Goal: Task Accomplishment & Management: Complete application form

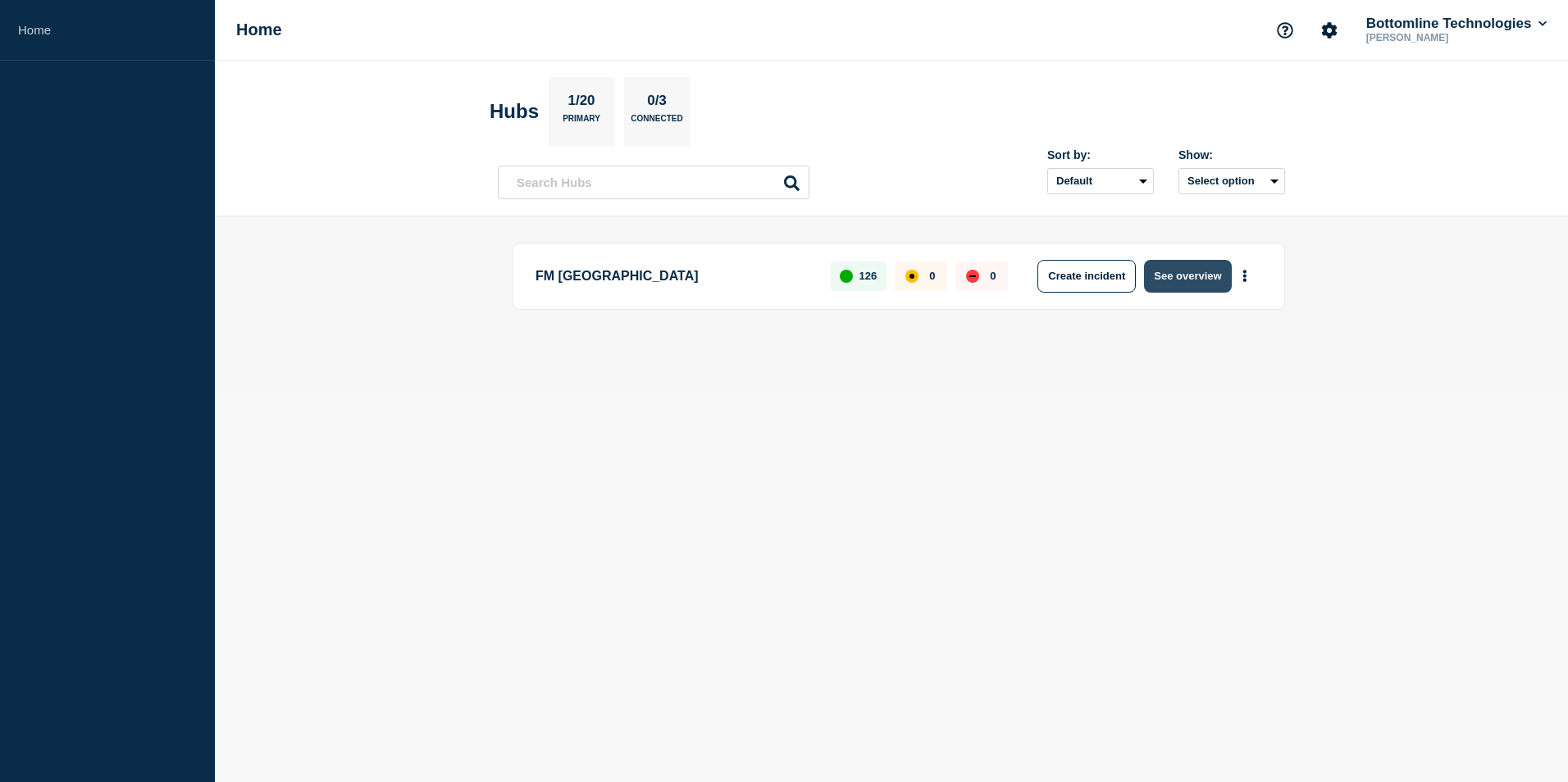
click at [1166, 270] on button "See overview" at bounding box center [1187, 276] width 87 height 33
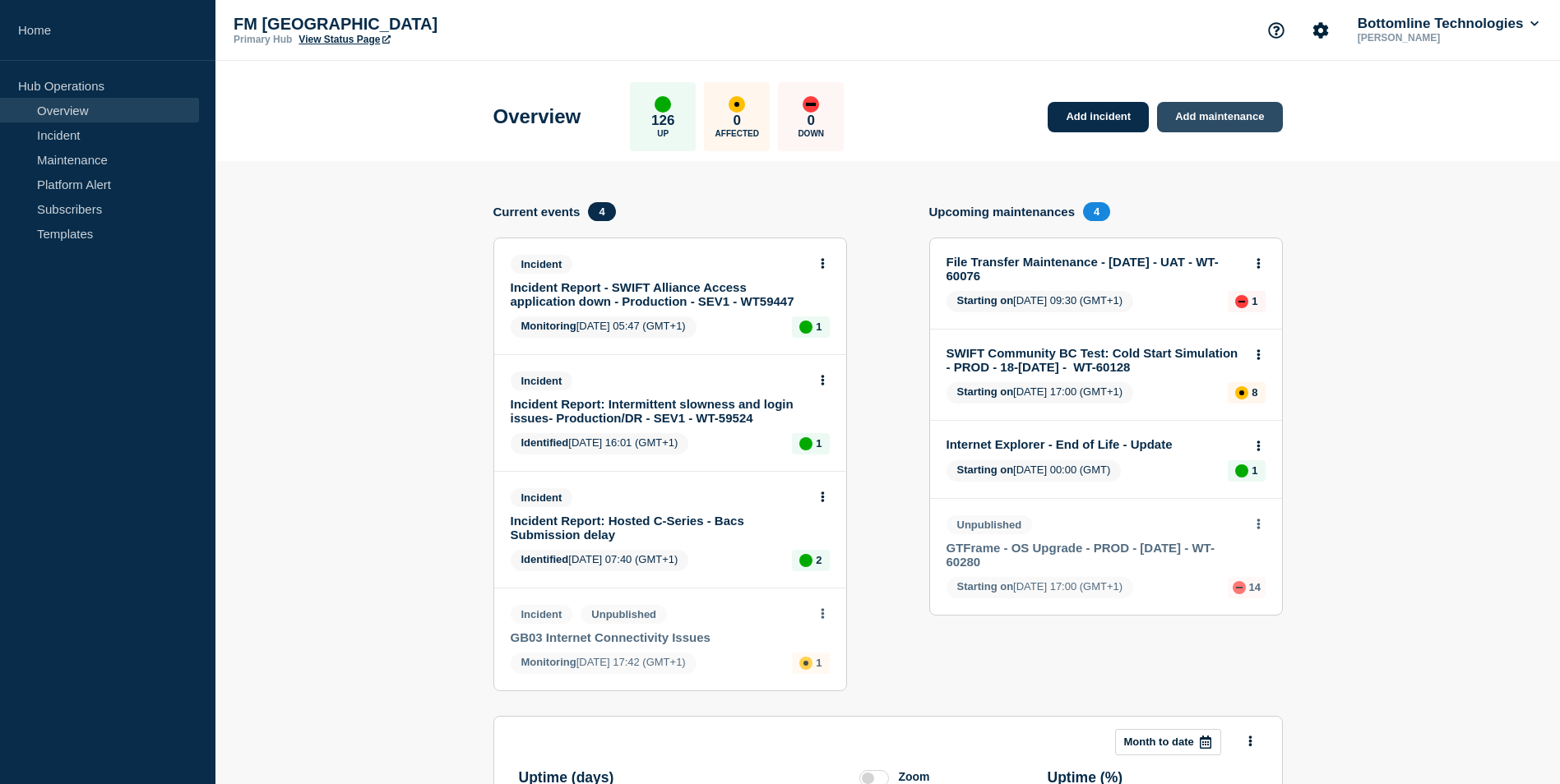
click at [1220, 119] on link "Add maintenance" at bounding box center [1219, 117] width 125 height 30
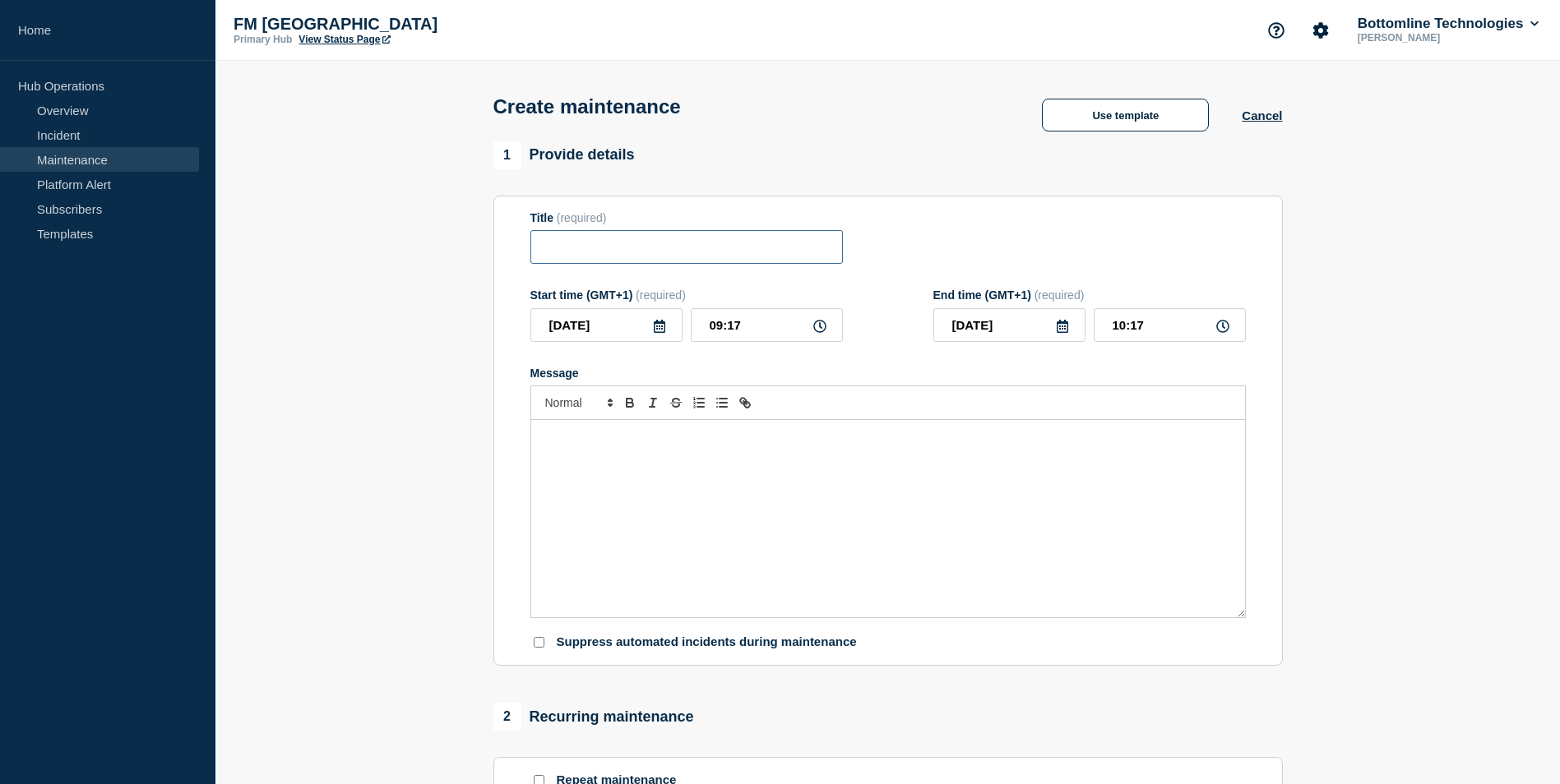
click at [579, 258] on input "Title" at bounding box center [686, 247] width 312 height 33
paste input "GTExchange Hotfix 5 maintenance - [DATE] - UAT - WT-47091"
drag, startPoint x: 642, startPoint y: 254, endPoint x: 283, endPoint y: 233, distance: 359.6
click at [283, 233] on section "1 Provide details Title (required) GTExchange Hotfix 5 maintenance - [DATE] - U…" at bounding box center [887, 712] width 1345 height 1141
click at [634, 245] on input "GTExchange Hotfix 5 maintenance - [DATE] - UAT - WT-47091" at bounding box center [686, 247] width 312 height 33
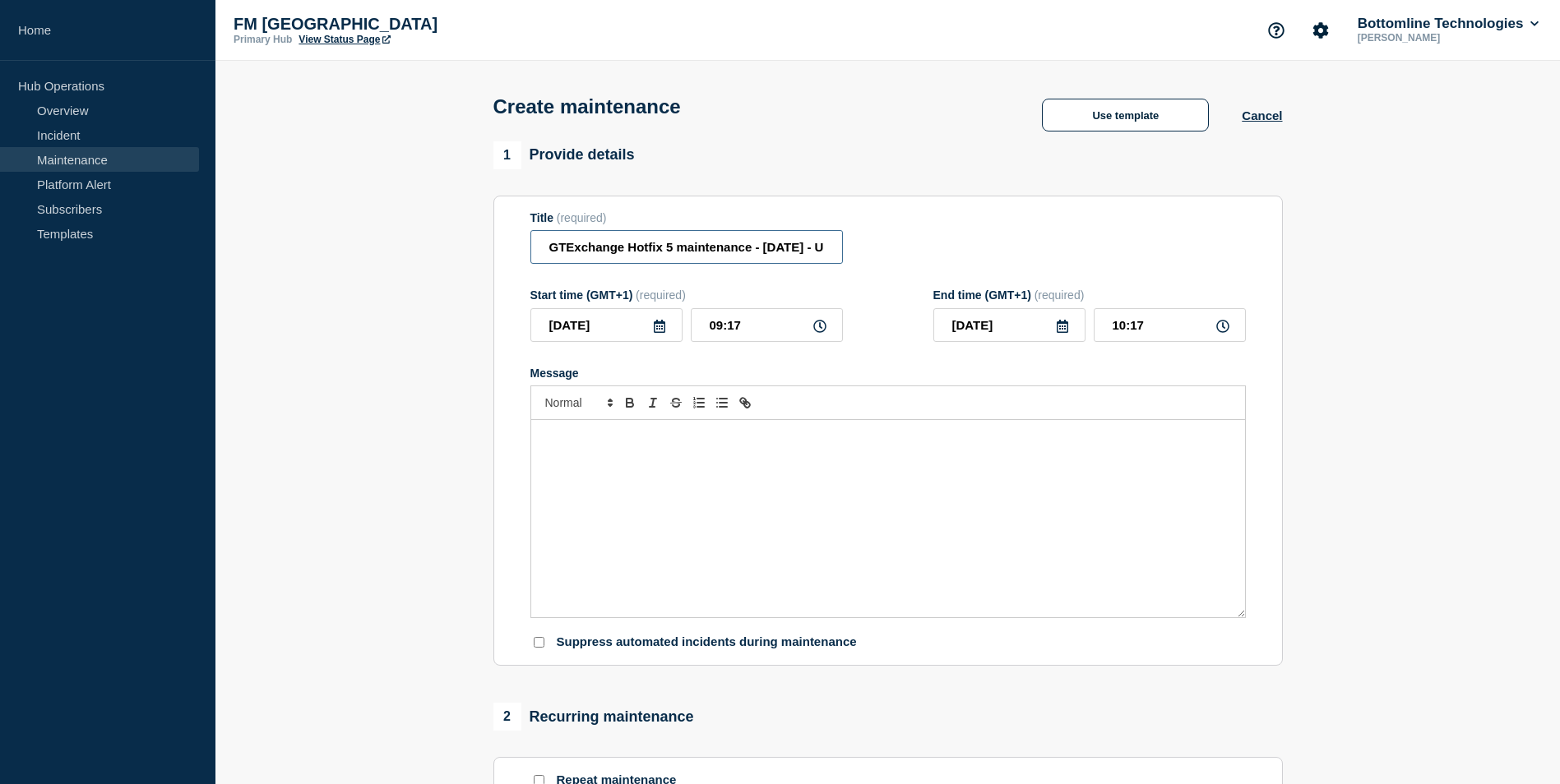
click at [669, 249] on input "GTExchange Hotfix 5 maintenance - [DATE] - UAT - WT-47091" at bounding box center [686, 247] width 312 height 33
click at [771, 245] on input "GTExchange Hotfix 3 maintenance - [DATE] - UAT - WT-47091" at bounding box center [686, 247] width 312 height 33
click at [773, 247] on input "GTExchange Hotfix 3 maintenance - [DATE] - UAT - WT-47091" at bounding box center [686, 247] width 312 height 33
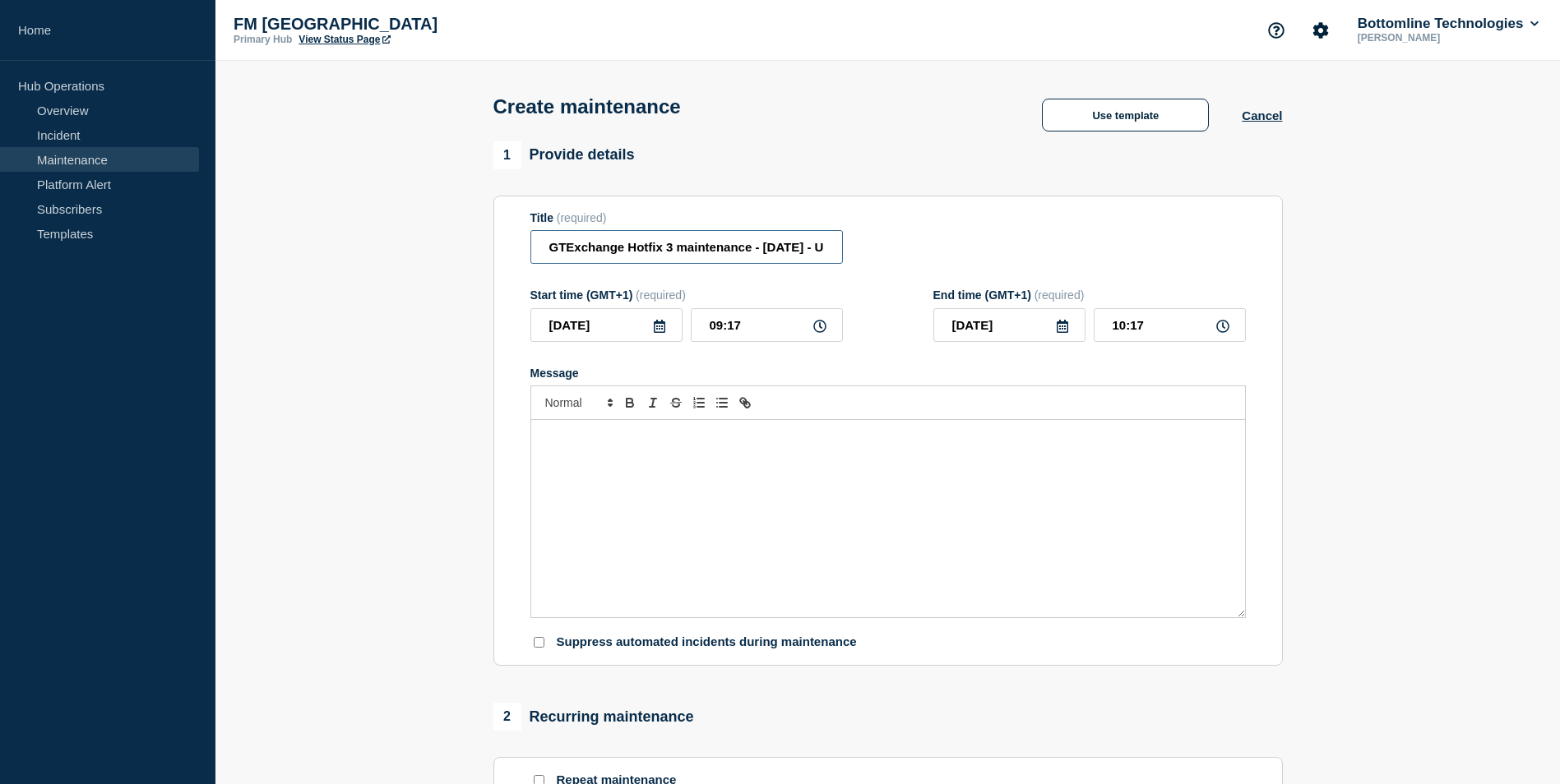
click at [784, 249] on input "GTExchange Hotfix 3 maintenance - [DATE] - UAT - WT-47091" at bounding box center [686, 247] width 312 height 33
type input "GTExchange Hotfix 3 maintenance - [DATE] - UAT - WT-47091"
drag, startPoint x: 648, startPoint y: 250, endPoint x: 1009, endPoint y: 247, distance: 361.0
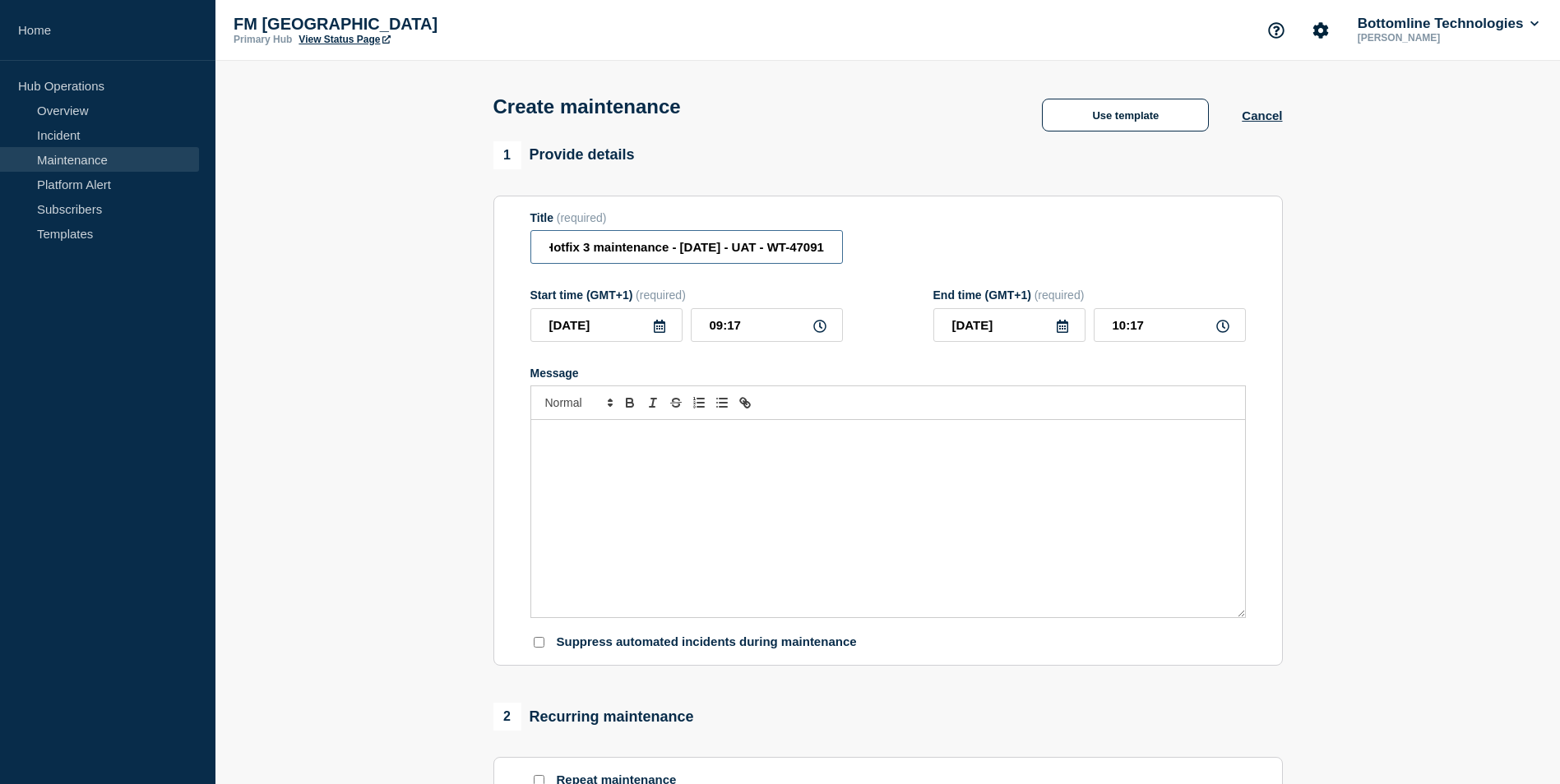
click at [1009, 247] on div "Title (required) GTExchange Hotfix 3 maintenance - [DATE] - UAT - WT-47091" at bounding box center [888, 238] width 716 height 54
click at [689, 249] on input "GTExchange Hotfix 3 maintenance - [DATE] - UAT - WT-47091" at bounding box center [686, 247] width 312 height 33
drag, startPoint x: 679, startPoint y: 248, endPoint x: 309, endPoint y: 245, distance: 370.0
click at [330, 245] on section "1 Provide details Title (required) GTExchange Hotfix 3 maintenance - [DATE] - U…" at bounding box center [887, 712] width 1345 height 1141
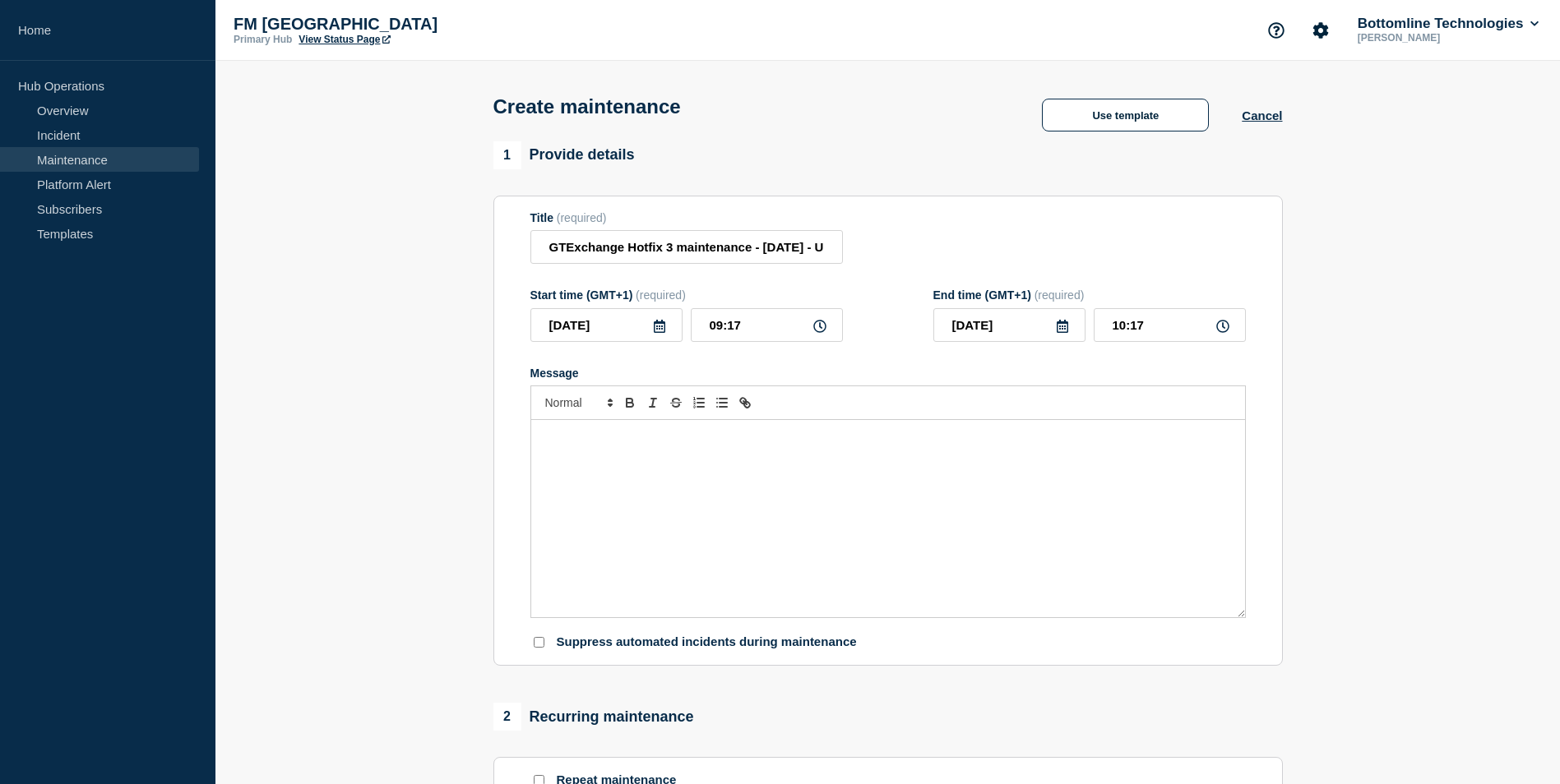
click at [780, 513] on div "Message" at bounding box center [888, 519] width 714 height 197
paste div "Message"
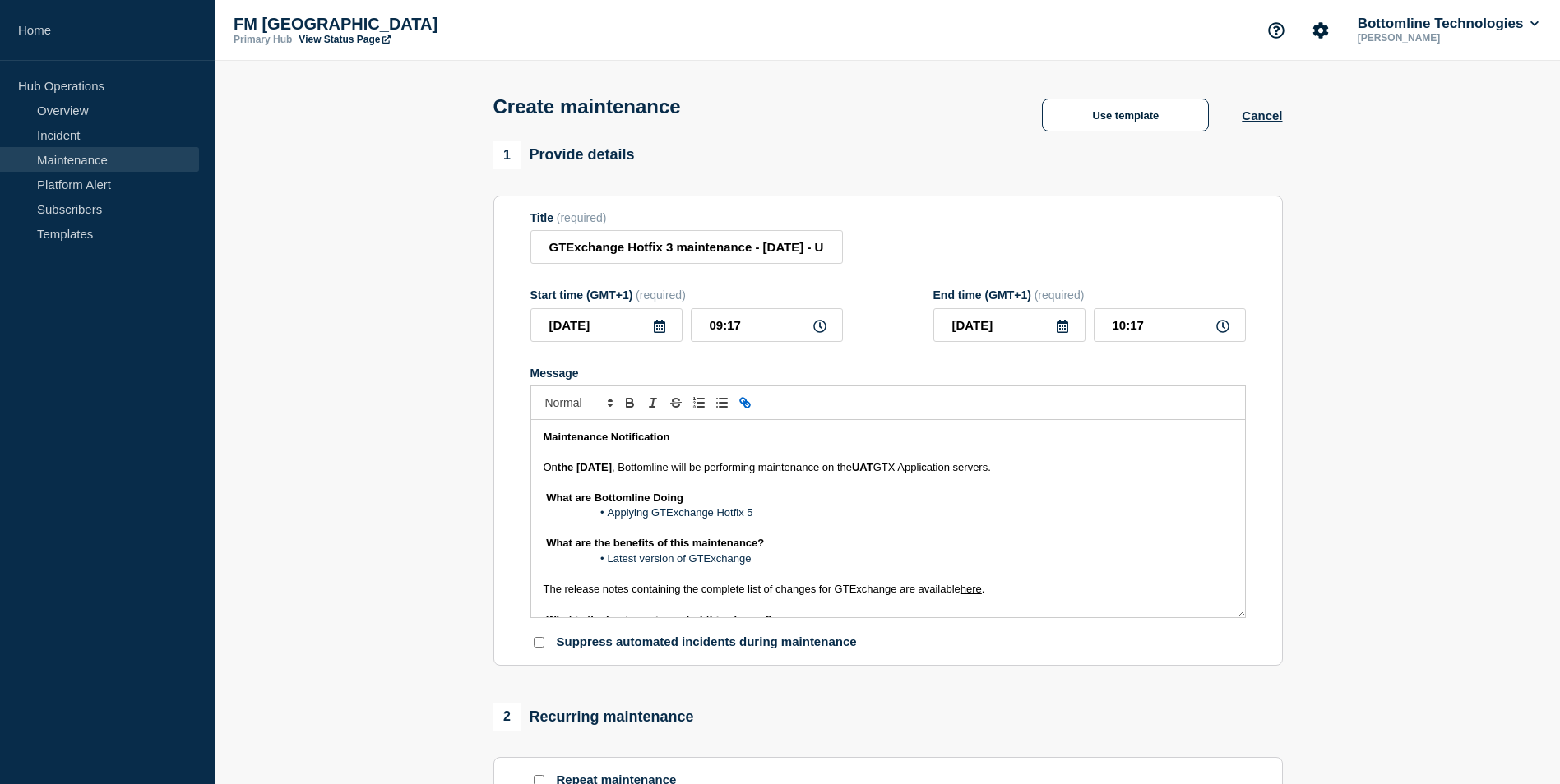
click at [536, 469] on div "Maintenance Notification On the [DATE] , Bottomline will be performing maintena…" at bounding box center [888, 519] width 714 height 197
click at [582, 469] on strong "the [DATE]" at bounding box center [584, 467] width 54 height 13
click at [580, 469] on strong "the th of December" at bounding box center [606, 467] width 97 height 13
click at [655, 330] on icon at bounding box center [659, 326] width 13 height 13
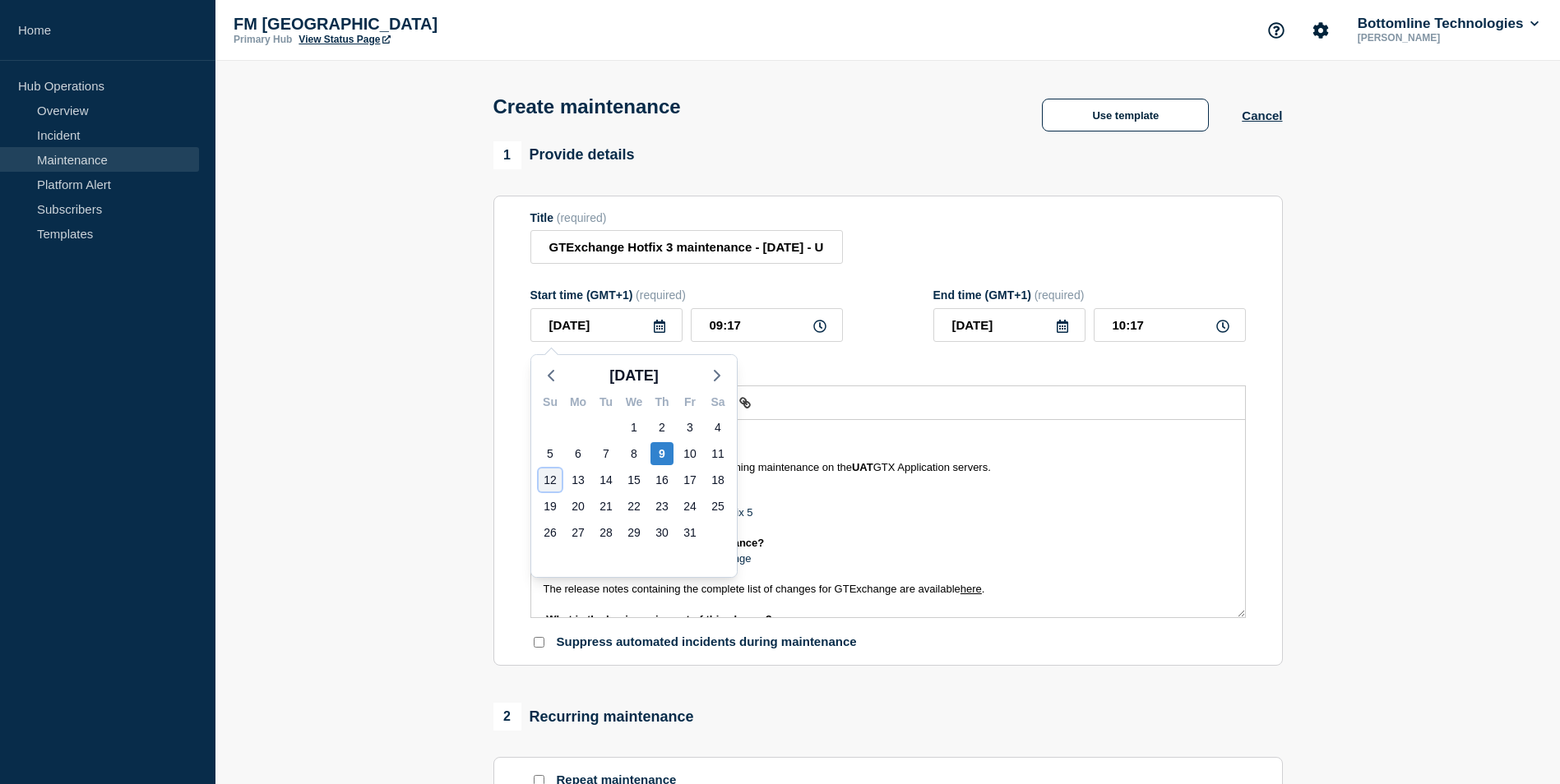
click at [546, 481] on div "12" at bounding box center [551, 480] width 23 height 23
type input "[DATE]"
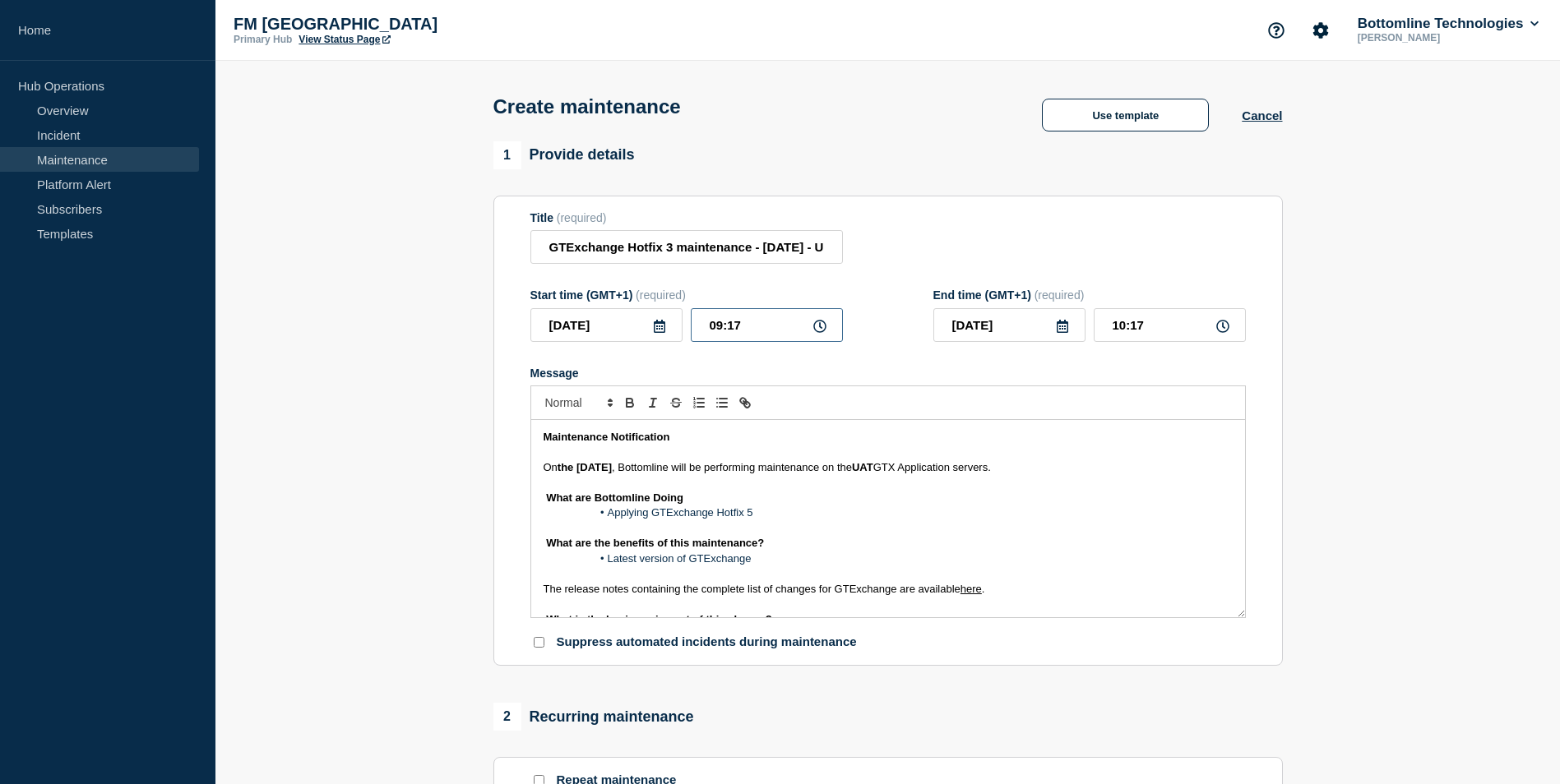
click at [706, 326] on input "09:17" at bounding box center [767, 325] width 152 height 33
type input "00:17"
type input "01:17"
type input "00:47"
type input "01:47"
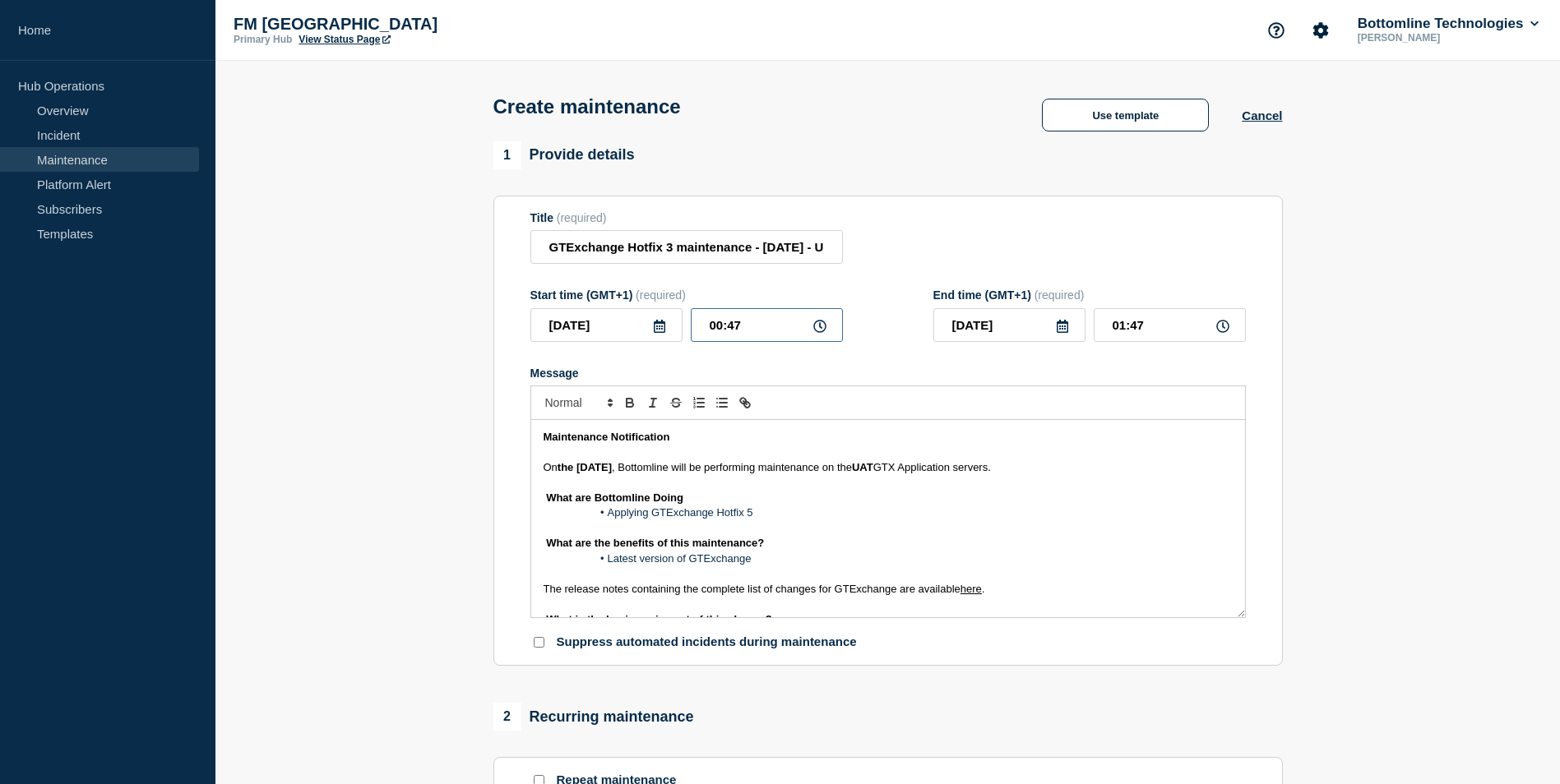
type input "00:40"
click at [1113, 327] on input "01:40" at bounding box center [1170, 325] width 152 height 33
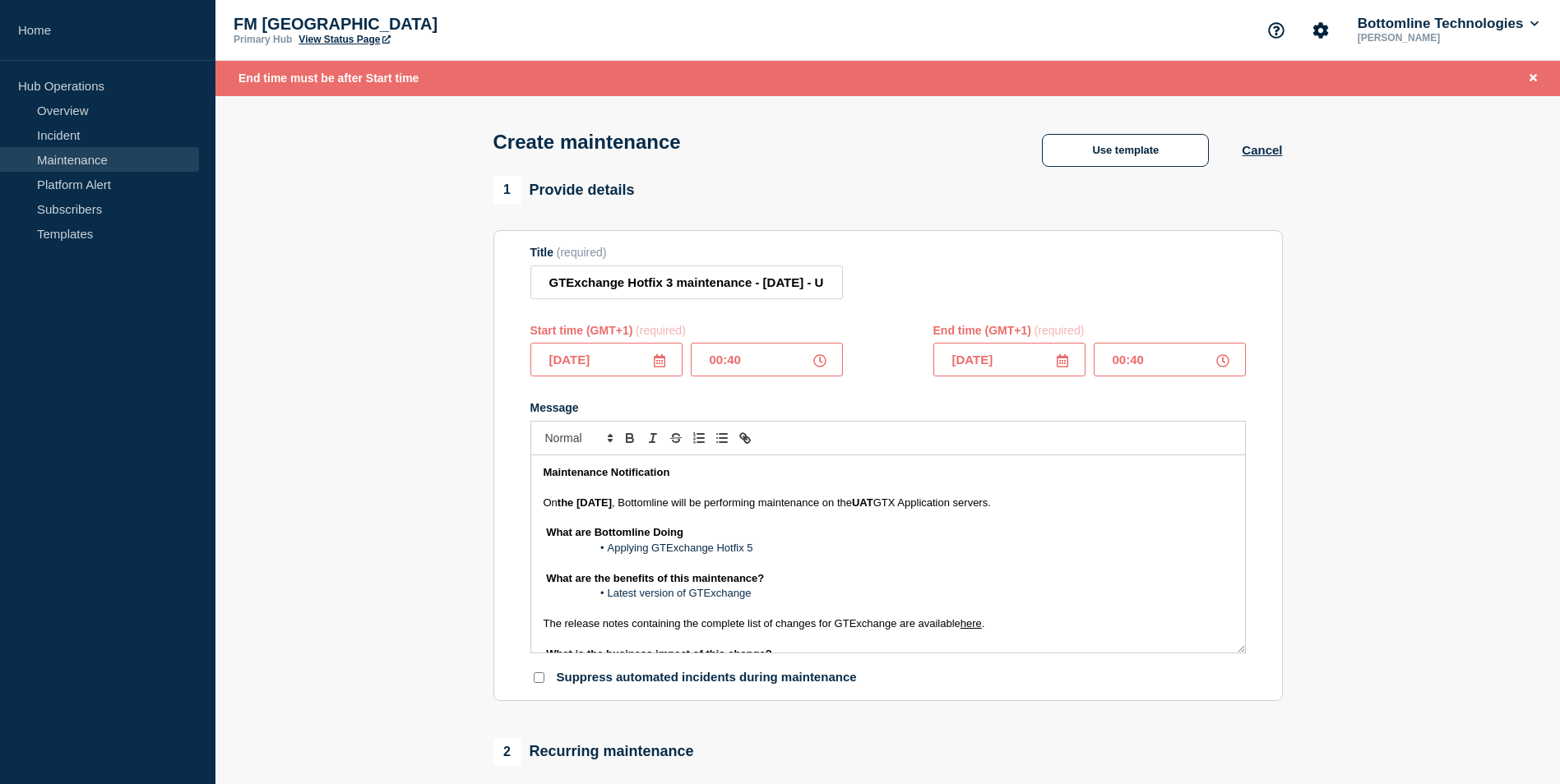
type input "00:45"
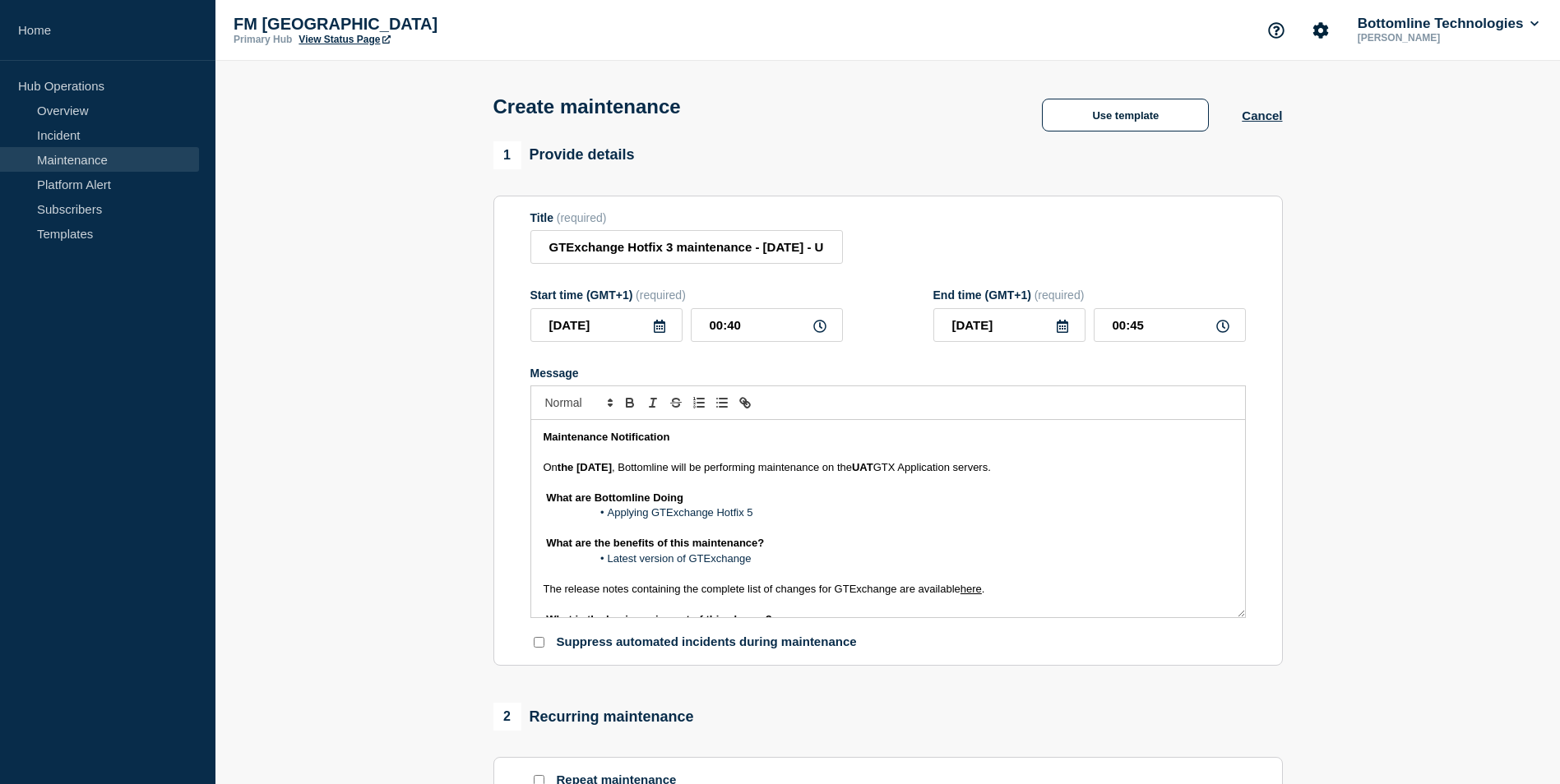
click at [914, 534] on p "Message" at bounding box center [889, 529] width 690 height 15
click at [788, 515] on li "Applying GTExchange Hotfix 5" at bounding box center [895, 513] width 674 height 15
click at [532, 500] on div "Maintenance Notification On the [DATE] , Bottomline will be performing maintena…" at bounding box center [888, 519] width 714 height 197
click at [533, 543] on div "Maintenance Notification On the [DATE] , Bottomline will be performing maintena…" at bounding box center [888, 519] width 714 height 197
click at [612, 471] on strong "the [DATE]" at bounding box center [584, 467] width 54 height 13
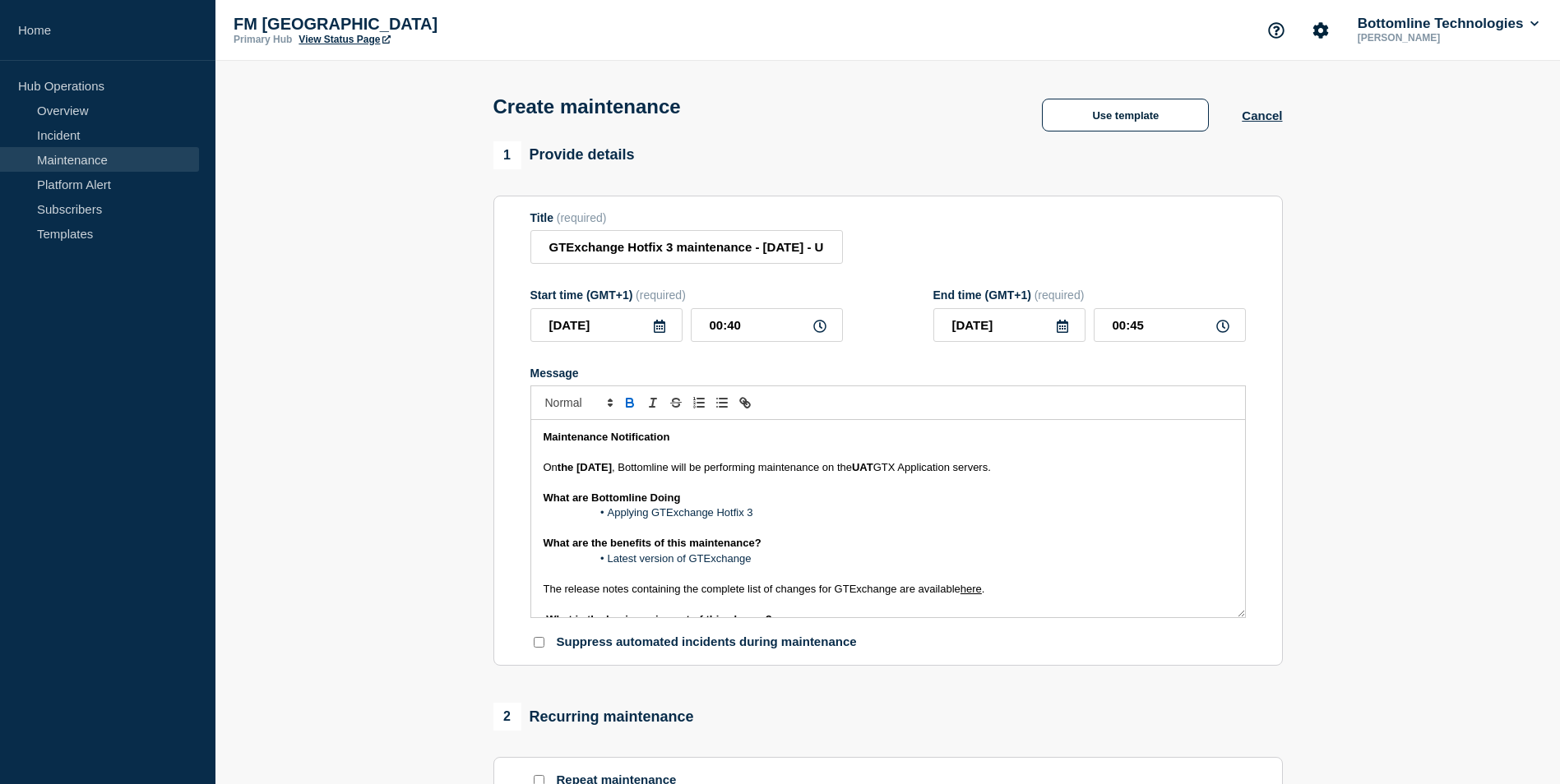
click at [612, 471] on strong "the [DATE]" at bounding box center [584, 467] width 54 height 13
click at [534, 591] on div "Maintenance Notification On the [DATE] , Bottomline will be performing maintena…" at bounding box center [888, 519] width 714 height 197
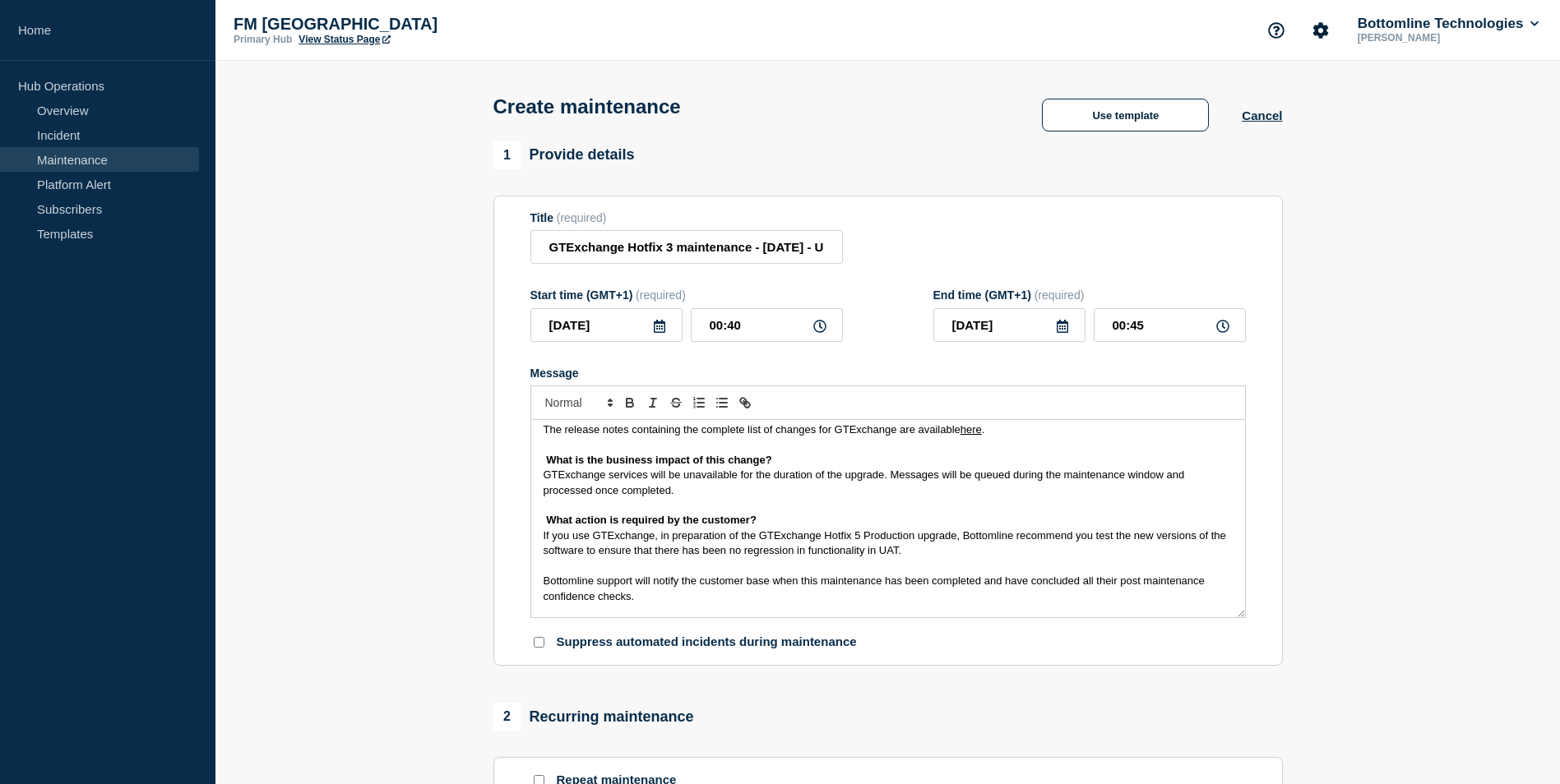
scroll to position [165, 0]
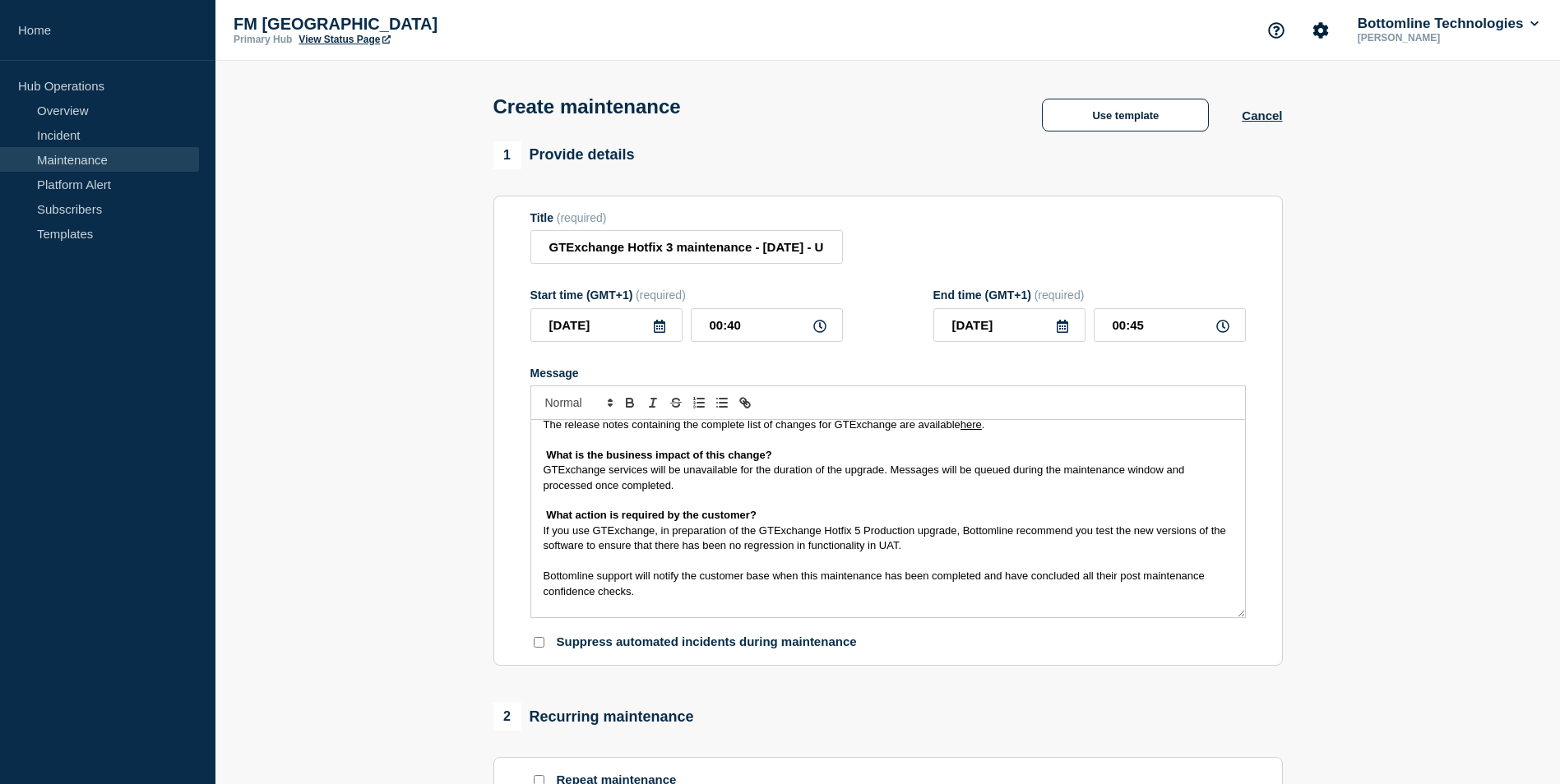
click at [532, 459] on div "Maintenance Notification On the [DATE] , Bottomline will be performing maintena…" at bounding box center [888, 519] width 714 height 197
click at [532, 472] on div "Maintenance Notification On the [DATE] , Bottomline will be performing maintena…" at bounding box center [888, 519] width 714 height 197
click at [536, 517] on div "Maintenance Notification On the [DATE] , Bottomline will be performing maintena…" at bounding box center [888, 519] width 714 height 197
click at [537, 536] on div "Maintenance Notification On the [DATE] , Bottomline will be performing maintena…" at bounding box center [888, 519] width 714 height 197
drag, startPoint x: 854, startPoint y: 536, endPoint x: 861, endPoint y: 597, distance: 61.4
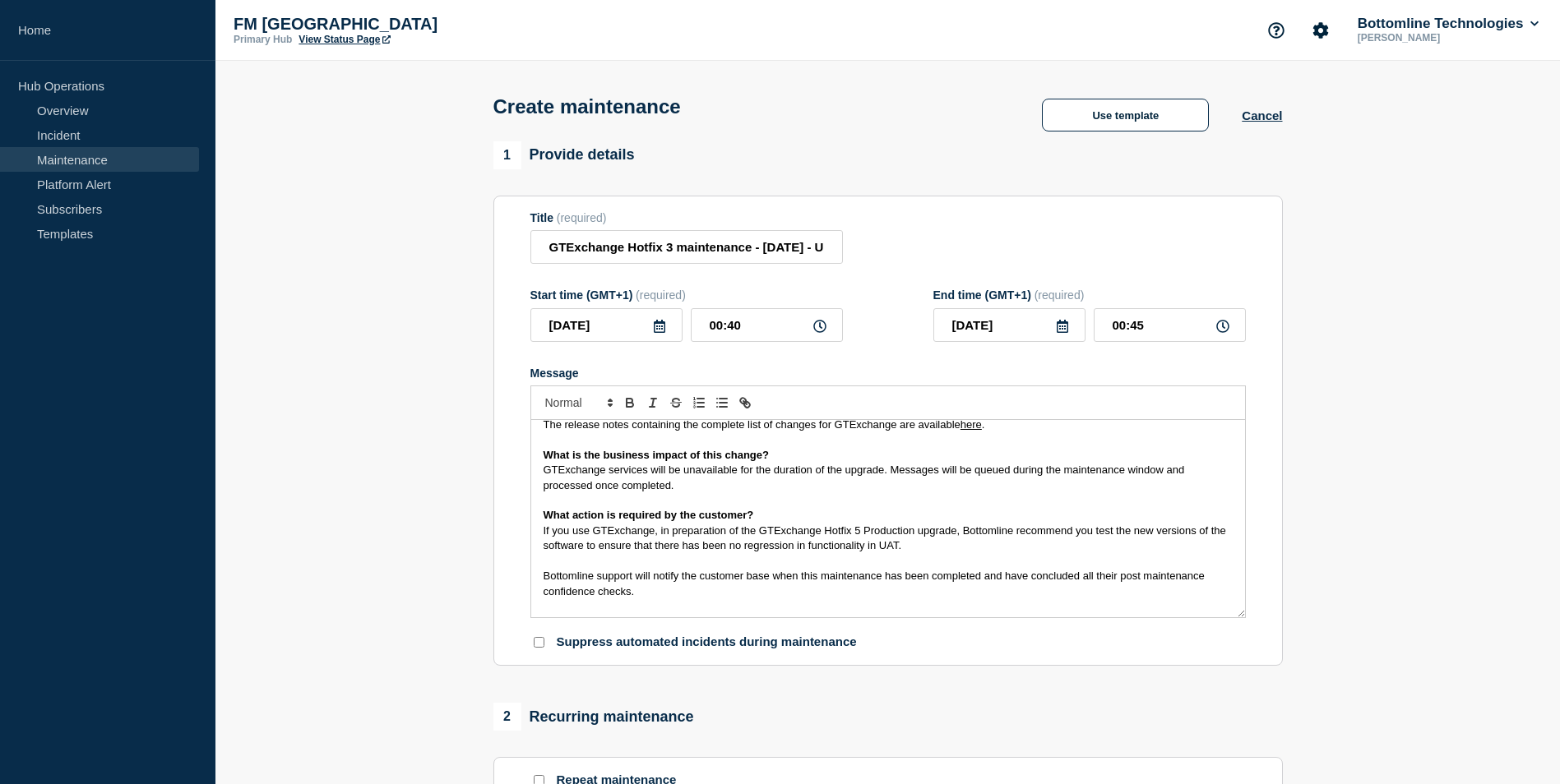
click at [854, 535] on span "If you use GTExchange, in preparation of the GTExchange Hotfix 5 Production upg…" at bounding box center [887, 538] width 686 height 27
click at [533, 575] on div "Maintenance Notification On the [DATE] , Bottomline will be performing maintena…" at bounding box center [888, 519] width 714 height 197
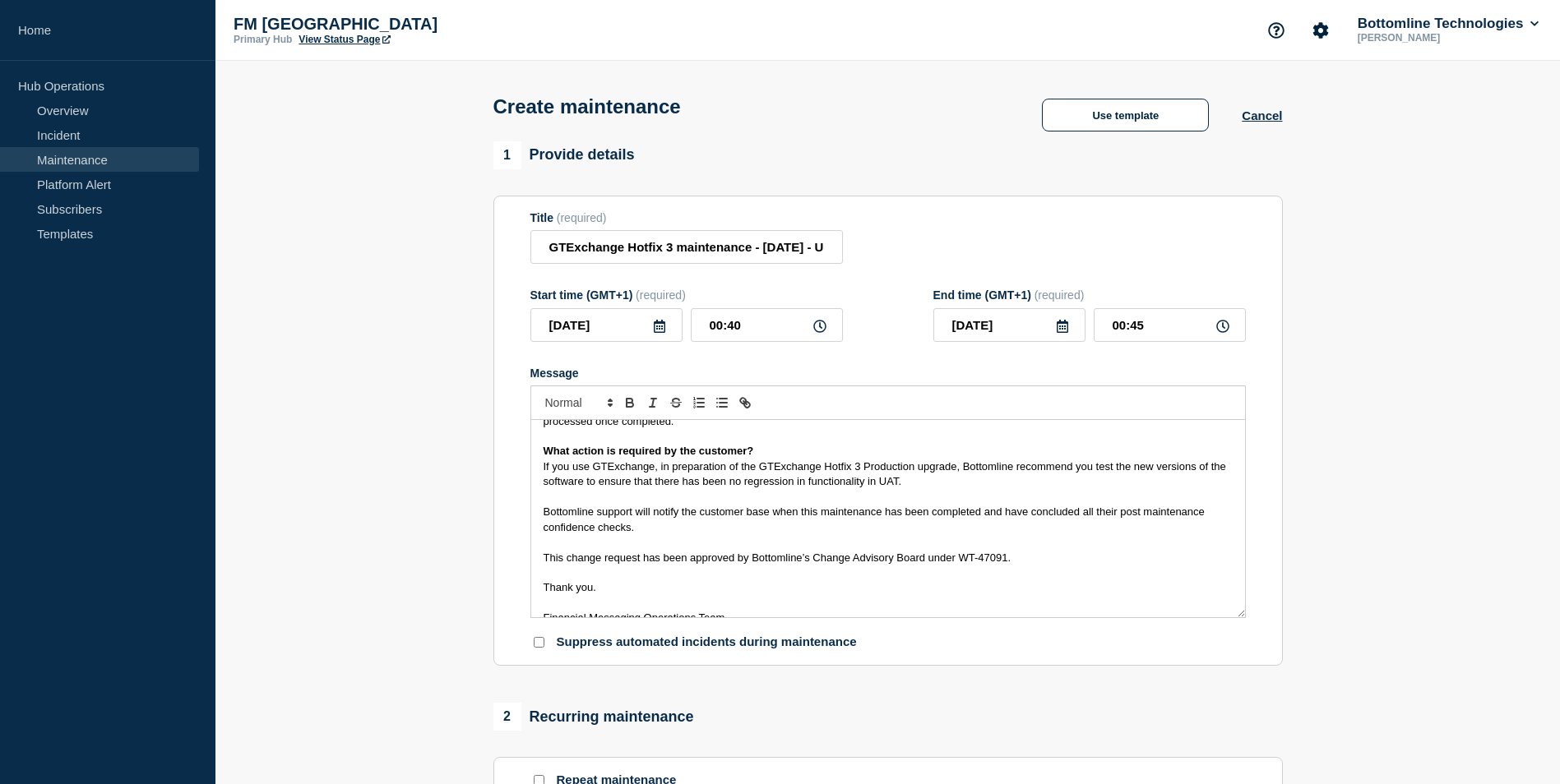
scroll to position [262, 0]
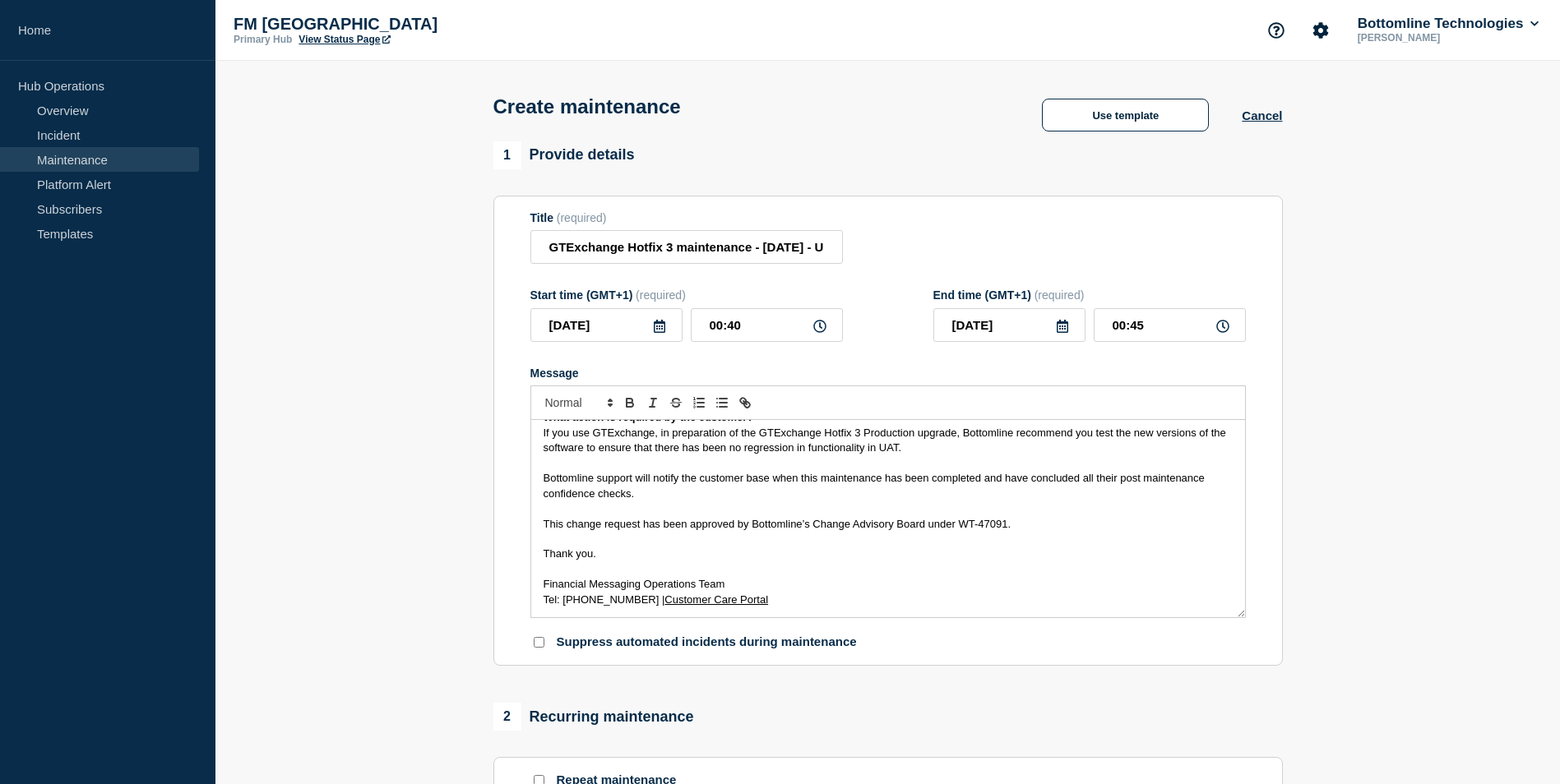
click at [531, 528] on div "Maintenance Notification On the [DATE] , Bottomline will be performing maintena…" at bounding box center [888, 519] width 714 height 197
click at [531, 556] on div "Maintenance Notification On the [DATE] , Bottomline will be performing maintena…" at bounding box center [888, 519] width 716 height 198
click at [536, 556] on div "Maintenance Notification On the [DATE] , Bottomline will be performing maintena…" at bounding box center [888, 519] width 714 height 197
click at [540, 586] on div "Maintenance Notification On the [DATE] , Bottomline will be performing maintena…" at bounding box center [888, 519] width 714 height 197
click at [538, 603] on div "Maintenance Notification On the [DATE] , Bottomline will be performing maintena…" at bounding box center [888, 519] width 714 height 197
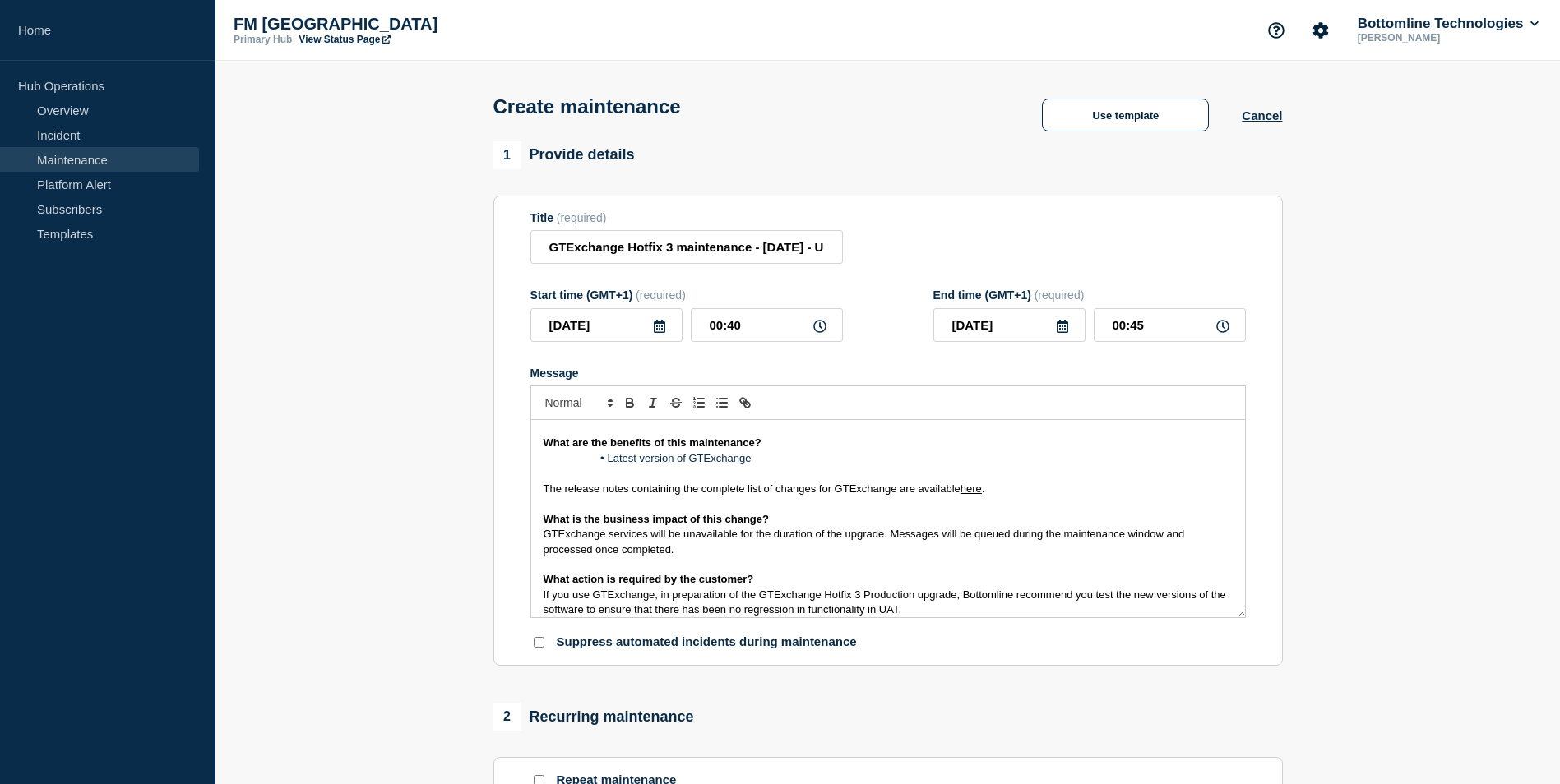
scroll to position [82, 0]
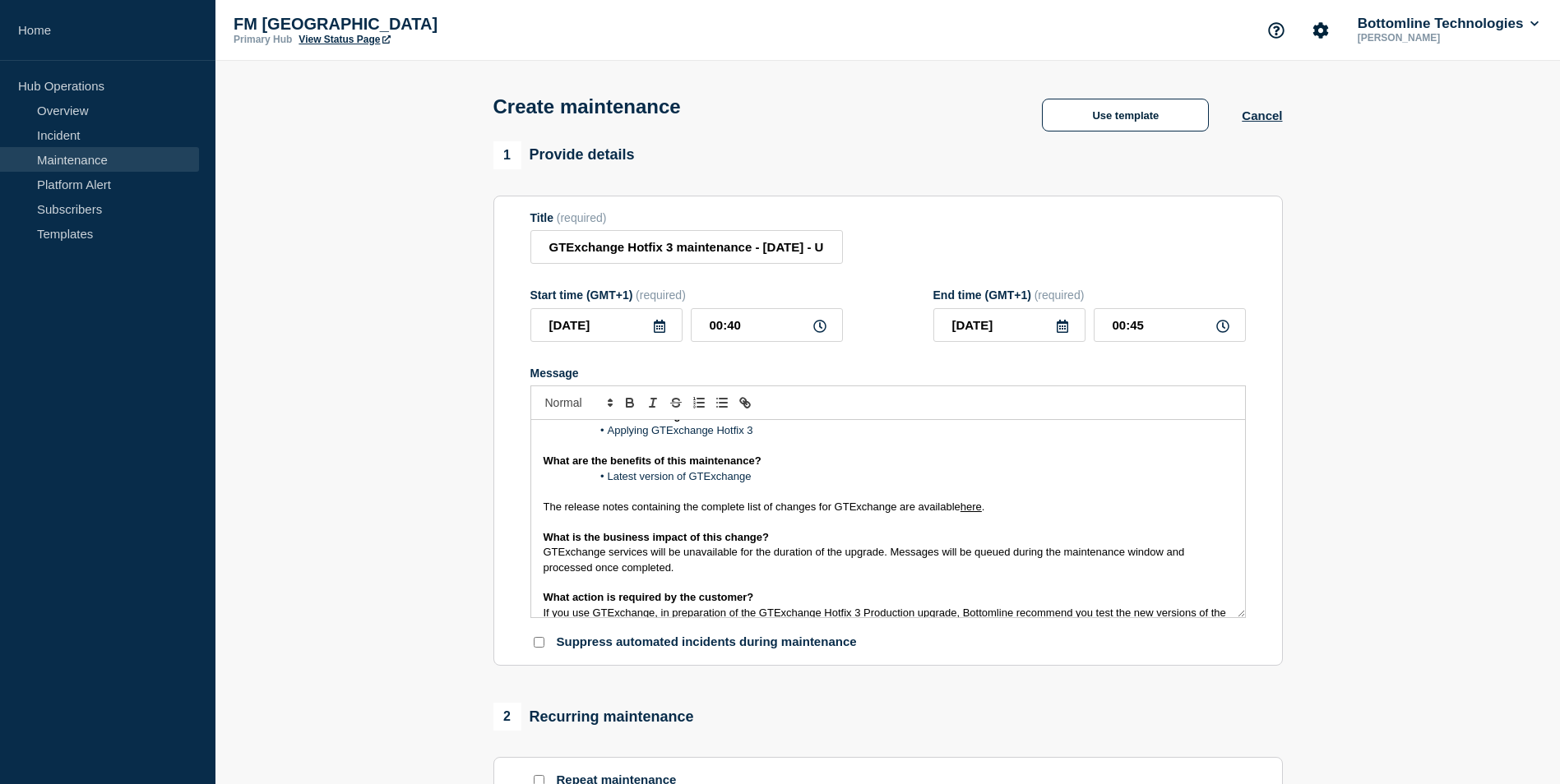
click at [976, 508] on link "here" at bounding box center [972, 506] width 22 height 13
click at [1063, 539] on link at bounding box center [1061, 536] width 38 height 13
paste input "[DOMAIN_NAME][URL]"
type input "[URL][DOMAIN_NAME]"
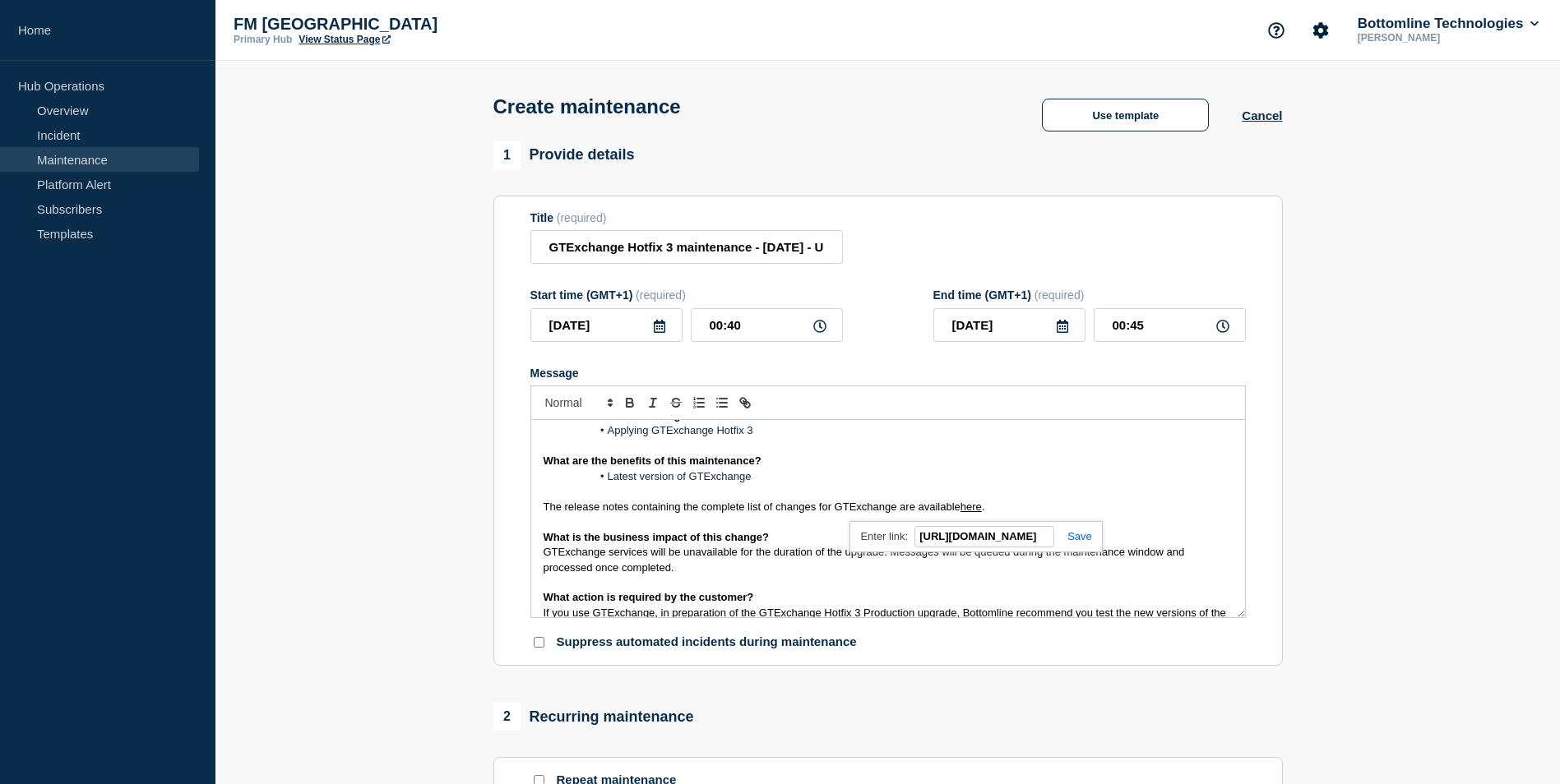
click at [1083, 542] on link at bounding box center [1073, 536] width 38 height 13
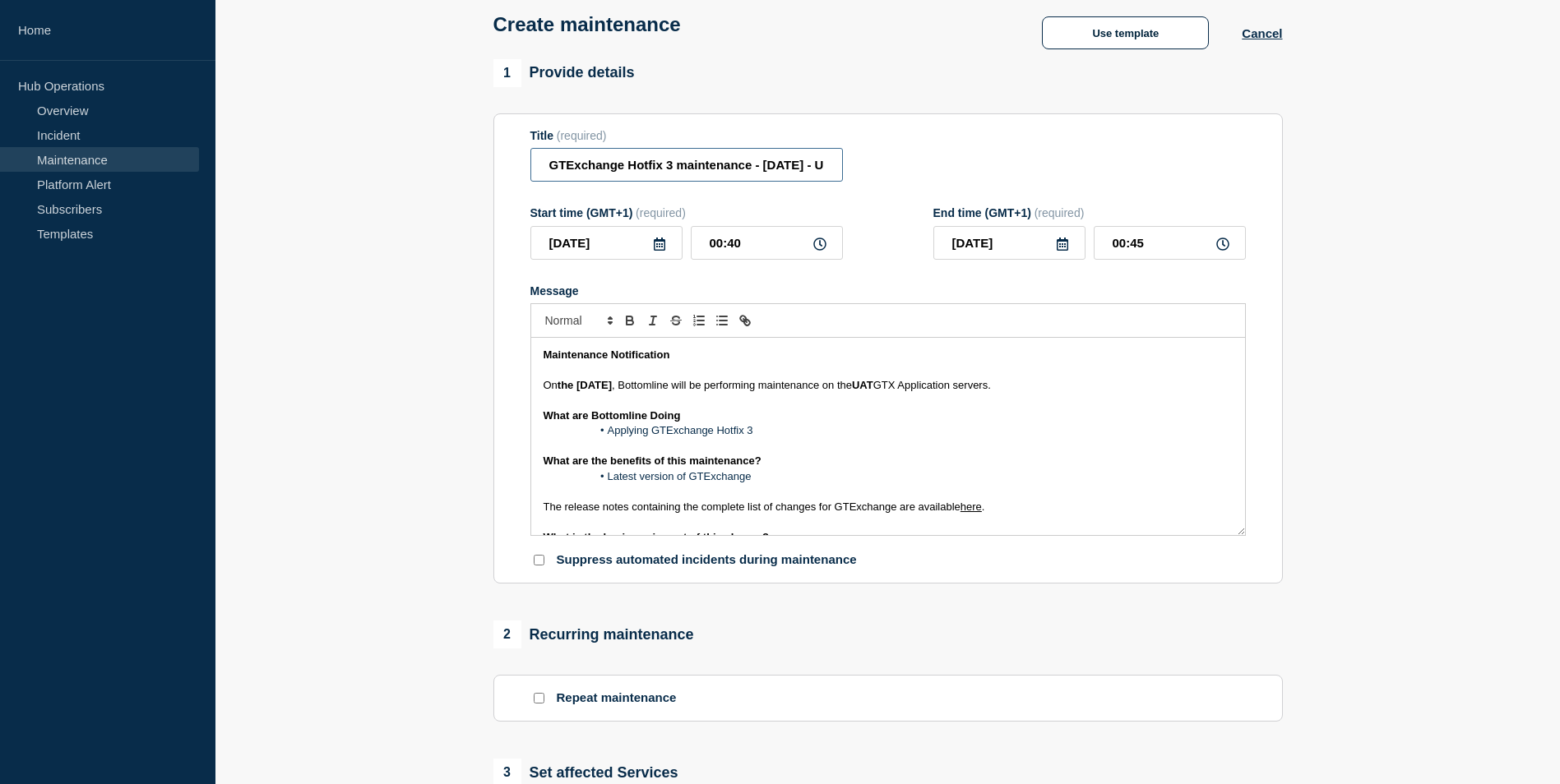
scroll to position [0, 103]
drag, startPoint x: 811, startPoint y: 171, endPoint x: 1044, endPoint y: 163, distance: 233.1
click at [1044, 163] on div "Title (required) GTExchange Hotfix 3 maintenance - [DATE] - UAT - WT-47091" at bounding box center [888, 156] width 716 height 54
click at [813, 167] on input "GTExchange Hotfix 3 maintenance - [DATE] - UAT - WT-47091" at bounding box center [686, 165] width 312 height 33
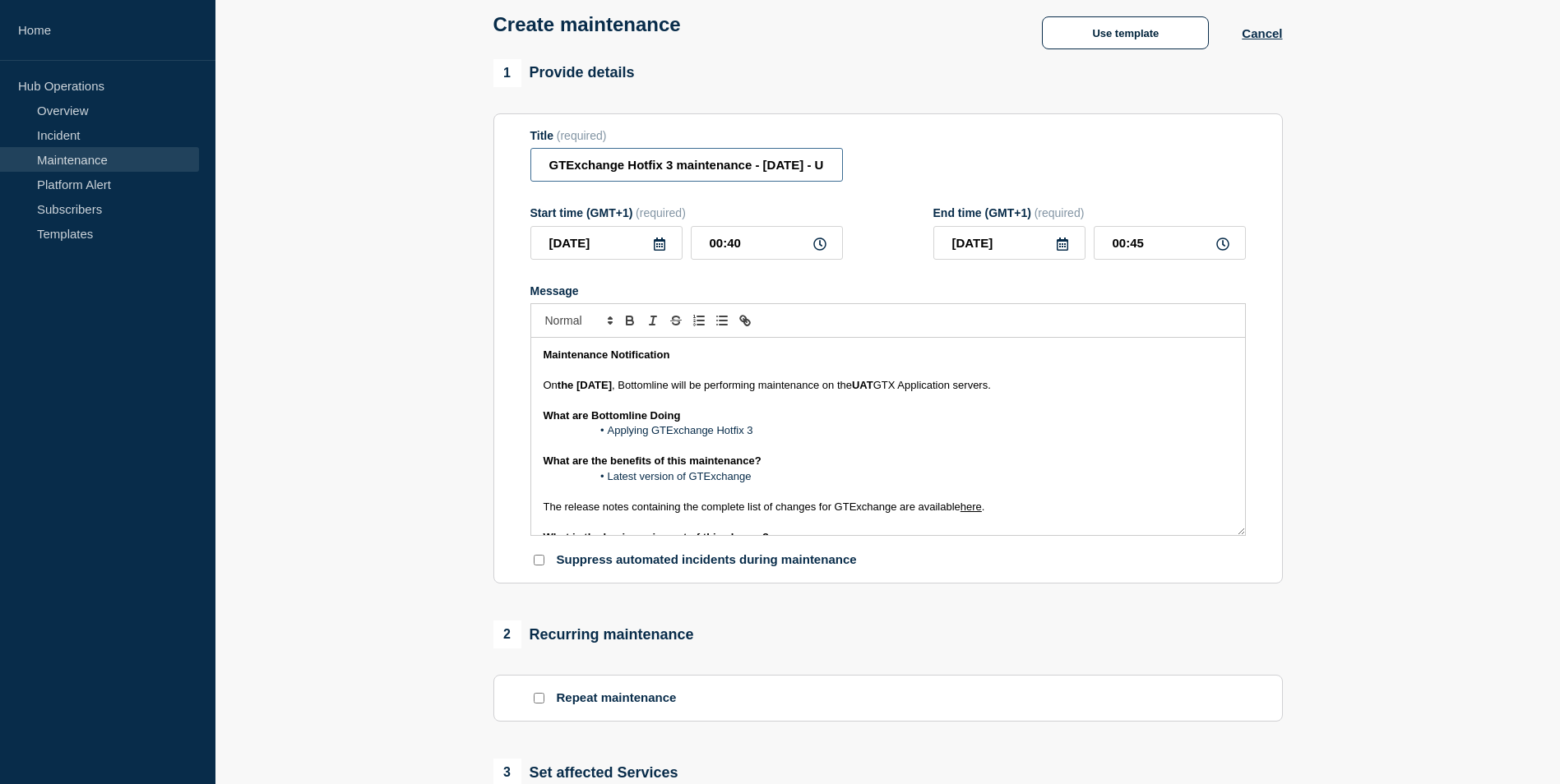
scroll to position [0, 103]
drag, startPoint x: 788, startPoint y: 166, endPoint x: 1054, endPoint y: 167, distance: 266.0
click at [1054, 167] on div "Title (required) GTExchange Hotfix 3 maintenance - [DATE] - UAT - WT-47091" at bounding box center [888, 156] width 716 height 54
click at [792, 167] on input "GTExchange Hotfix 3 maintenance - [DATE] - UAT - WT-47091" at bounding box center [686, 165] width 312 height 33
drag, startPoint x: 770, startPoint y: 164, endPoint x: 926, endPoint y: 167, distance: 156.0
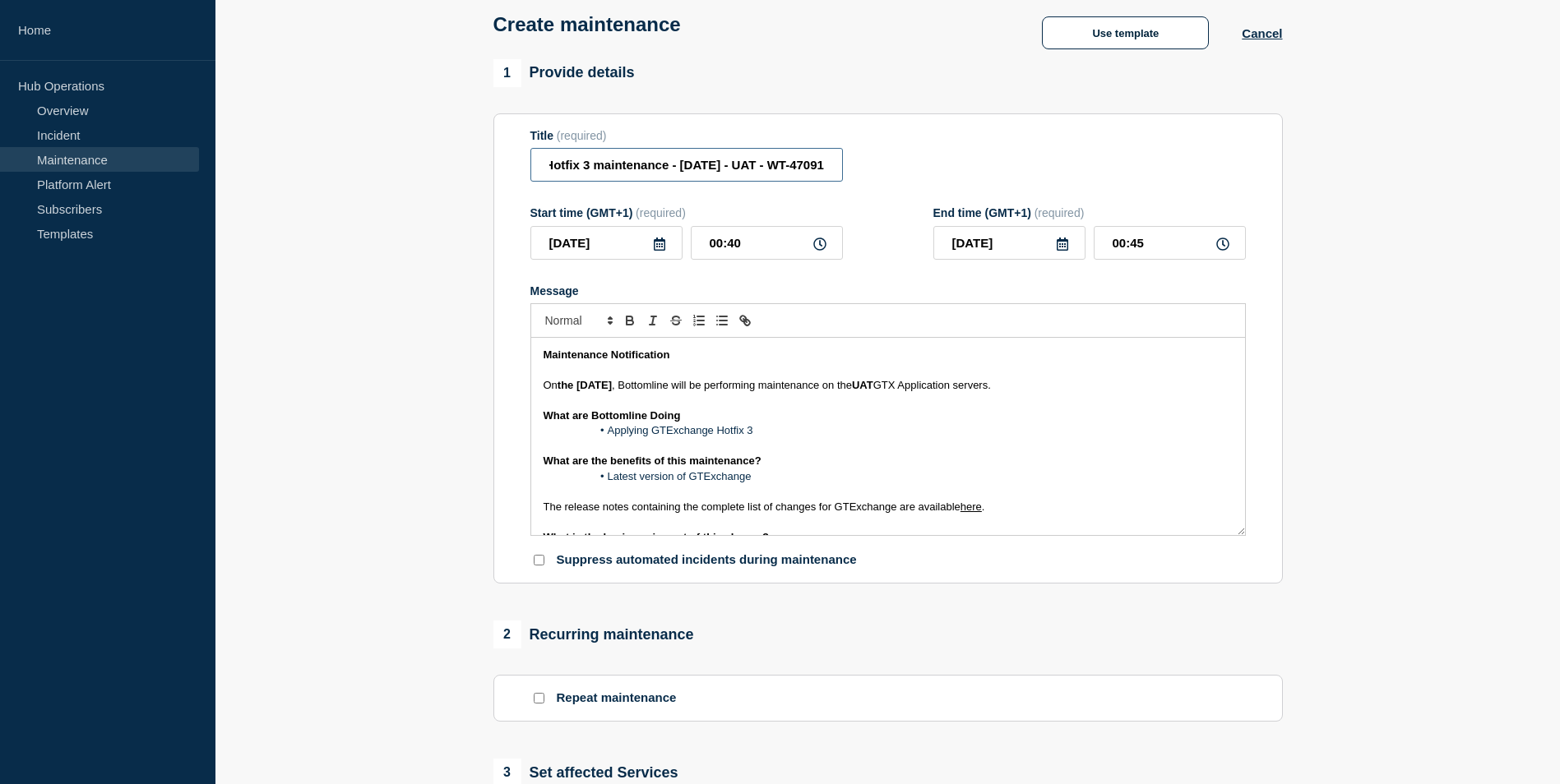
click at [925, 166] on div "Title (required) GTExchange Hotfix 3 maintenance - [DATE] - UAT - WT-47091" at bounding box center [888, 156] width 716 height 54
paste input "60319"
type input "GTExchange Hotfix 3 maintenance - [DATE] - UAT - WT-60319"
click at [1004, 428] on li "Applying GTExchange Hotfix 3" at bounding box center [895, 431] width 674 height 15
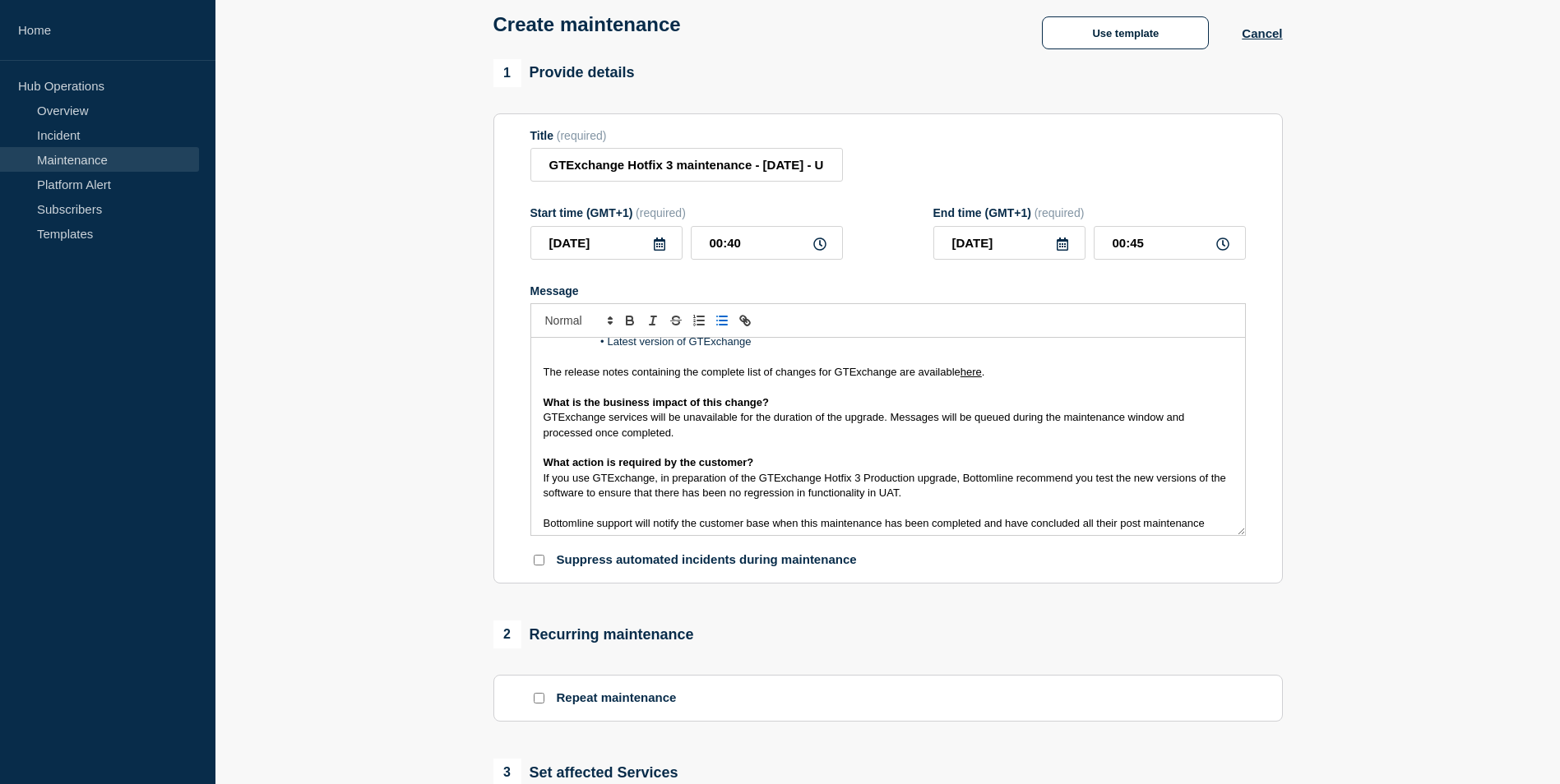
scroll to position [262, 0]
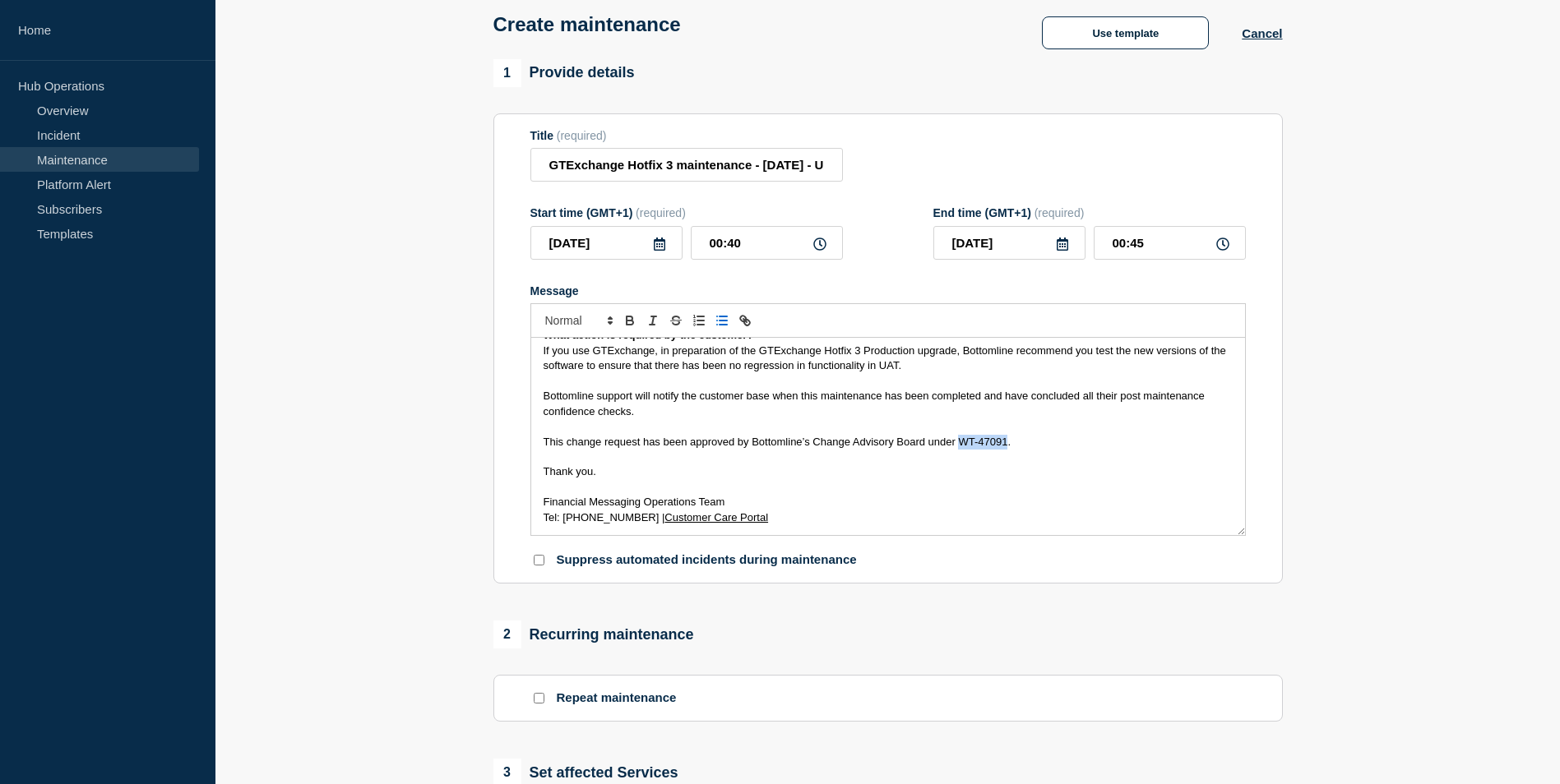
drag, startPoint x: 962, startPoint y: 445, endPoint x: 1006, endPoint y: 448, distance: 44.1
click at [1006, 448] on span "This change request has been approved by Bottomline’s Change Advisory Board und…" at bounding box center [777, 442] width 468 height 13
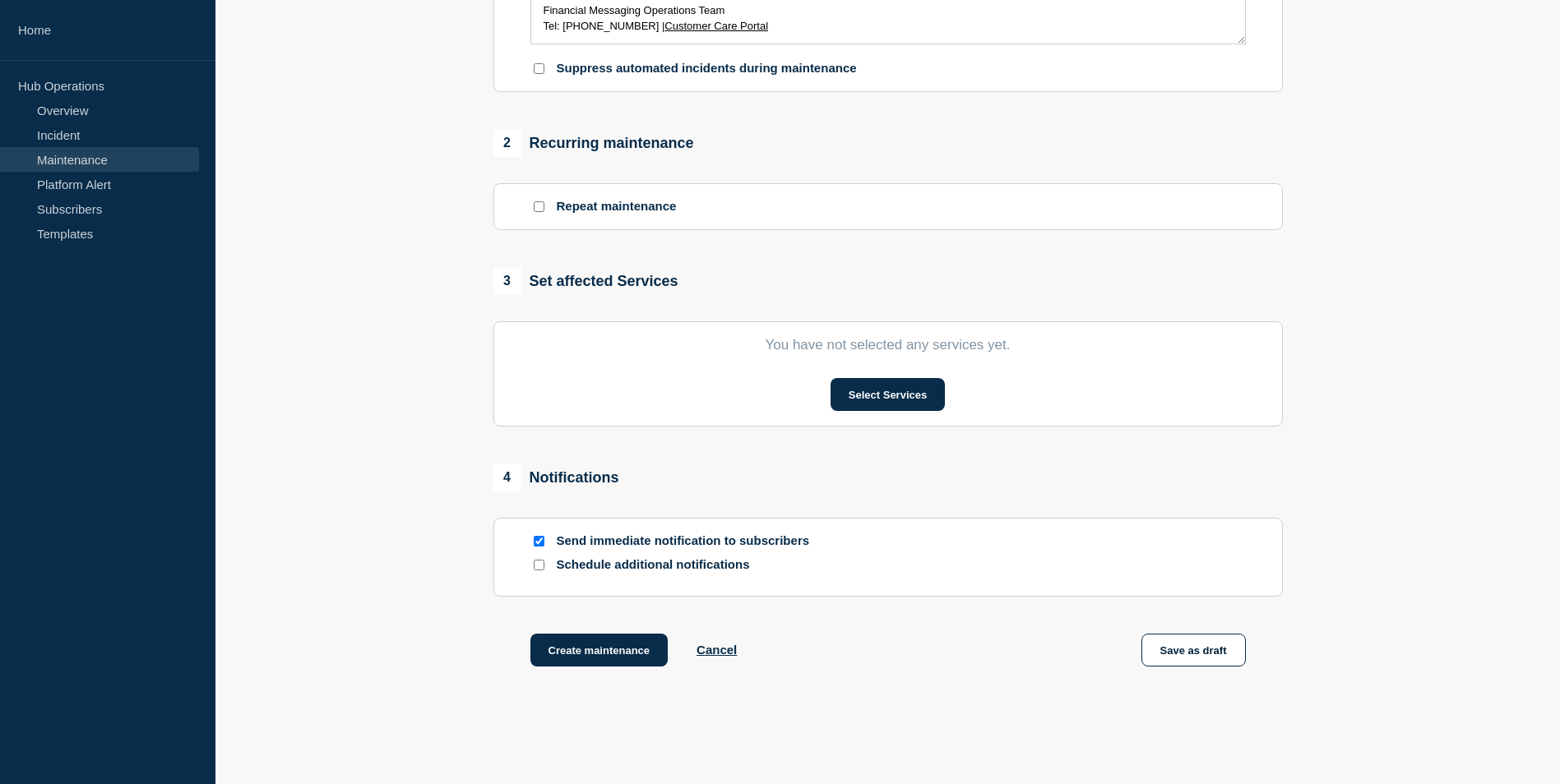
scroll to position [649, 0]
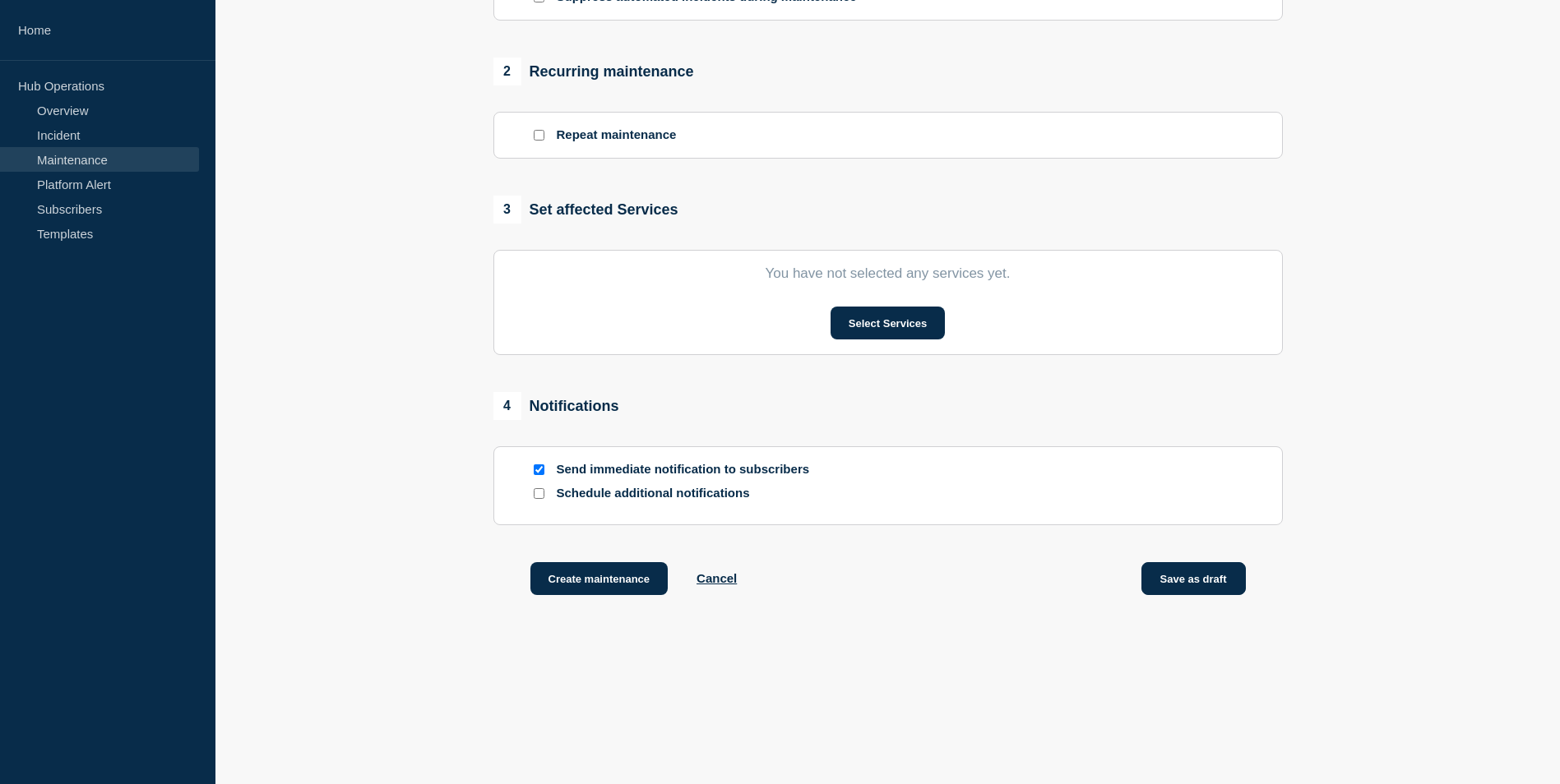
click at [1224, 587] on button "Save as draft" at bounding box center [1193, 578] width 105 height 33
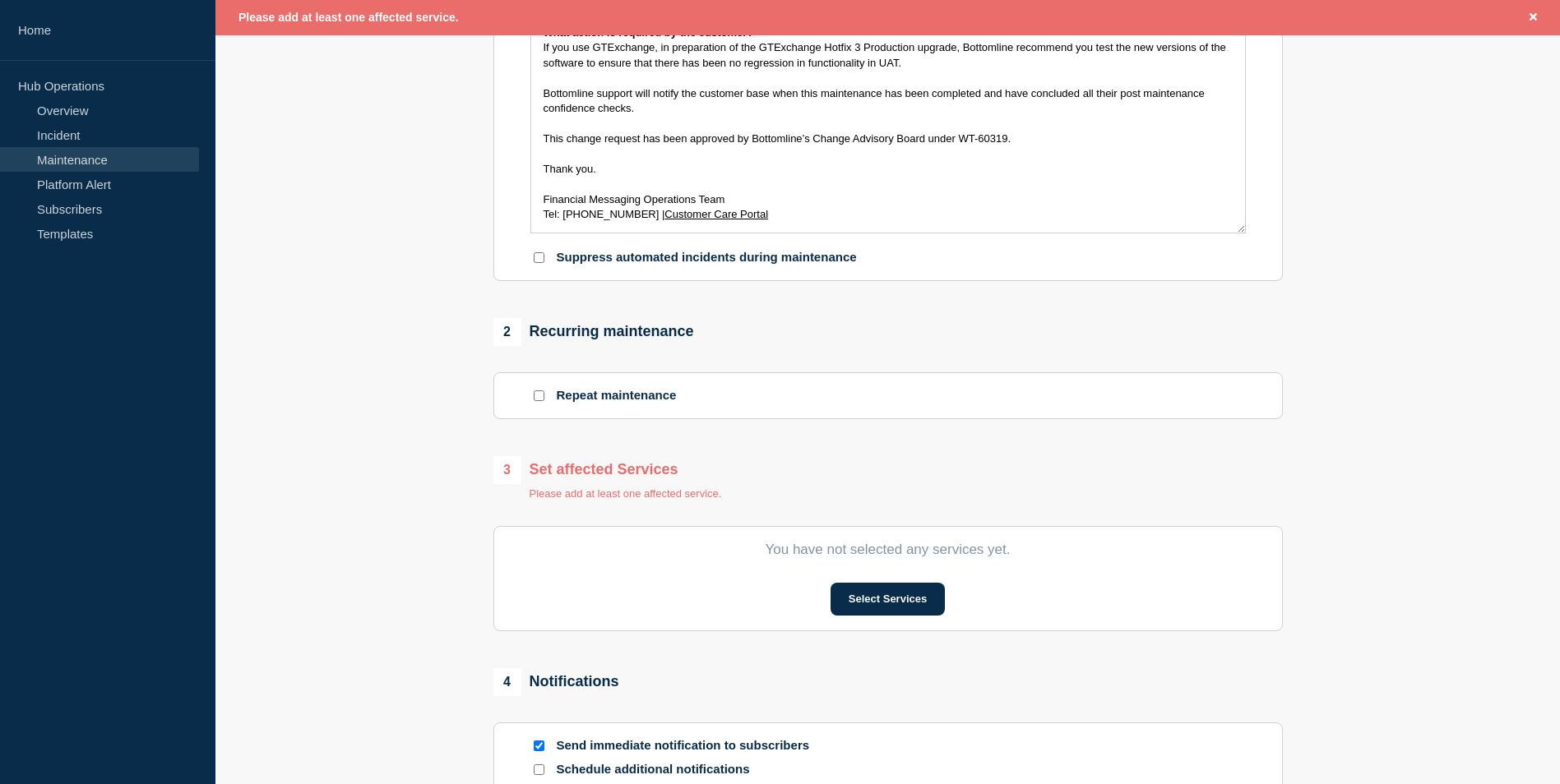
scroll to position [356, 0]
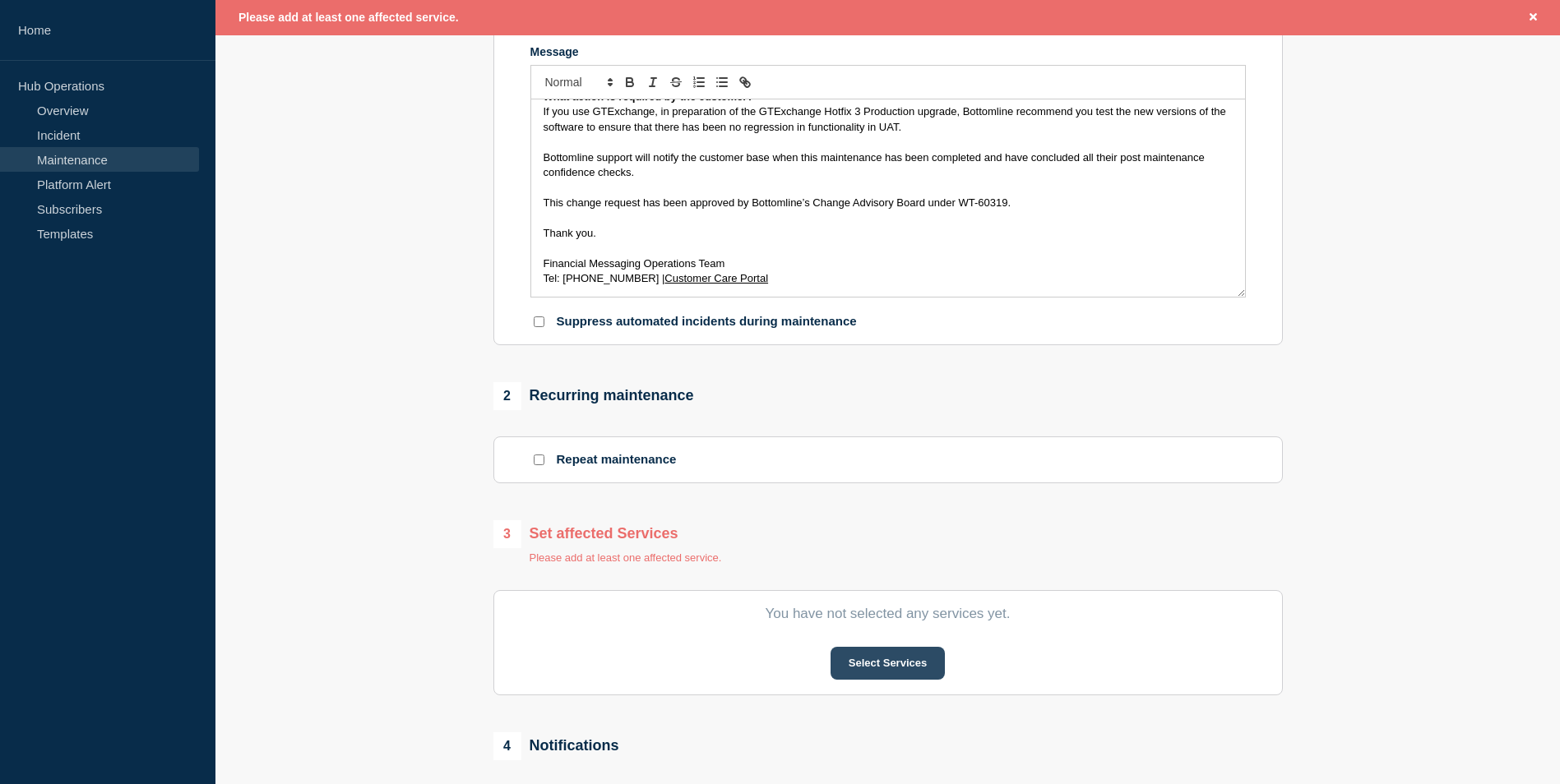
click at [885, 674] on button "Select Services" at bounding box center [888, 663] width 115 height 33
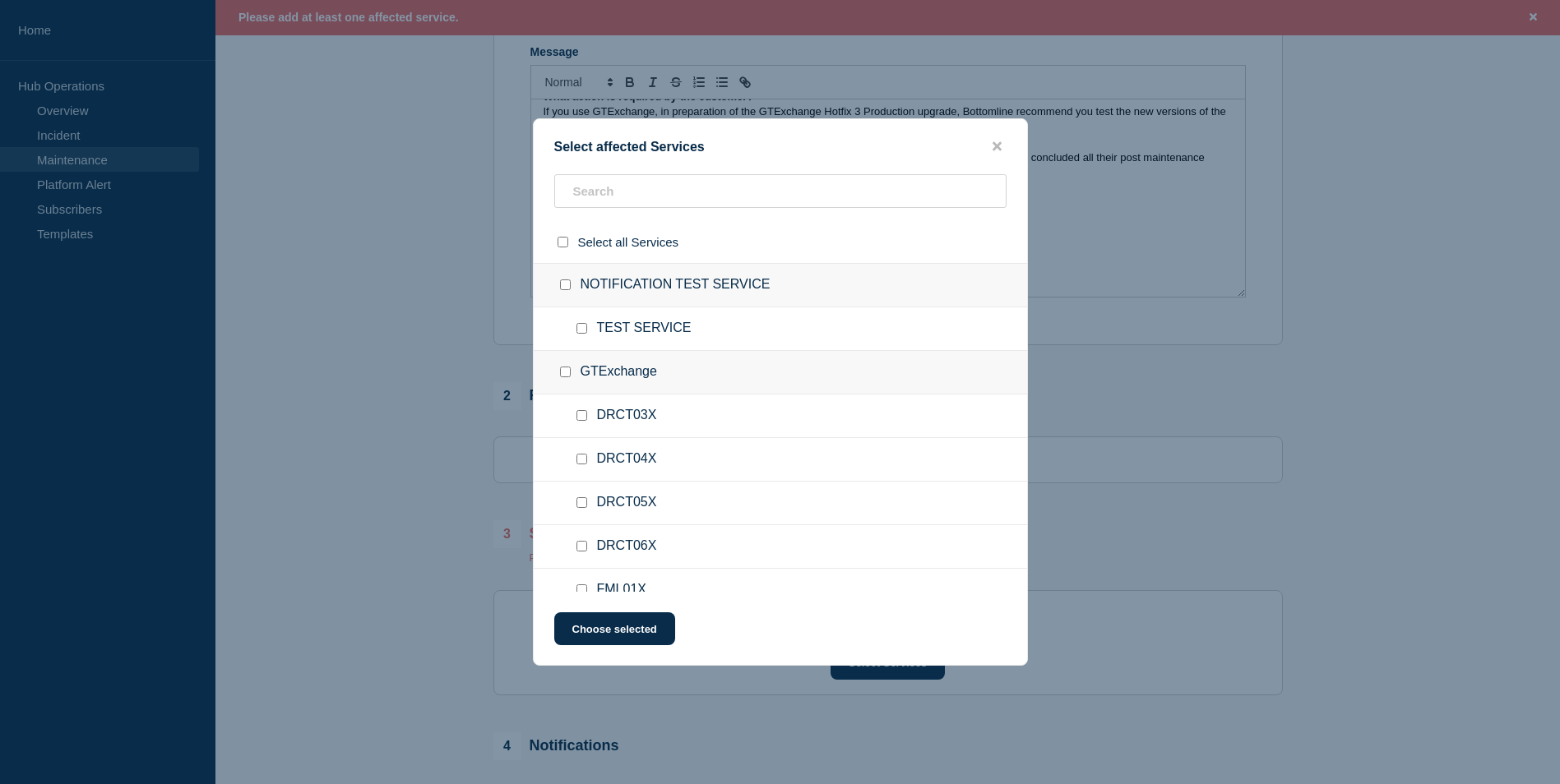
click at [567, 374] on input "GTExchange checkbox" at bounding box center [565, 372] width 11 height 11
checkbox input "true"
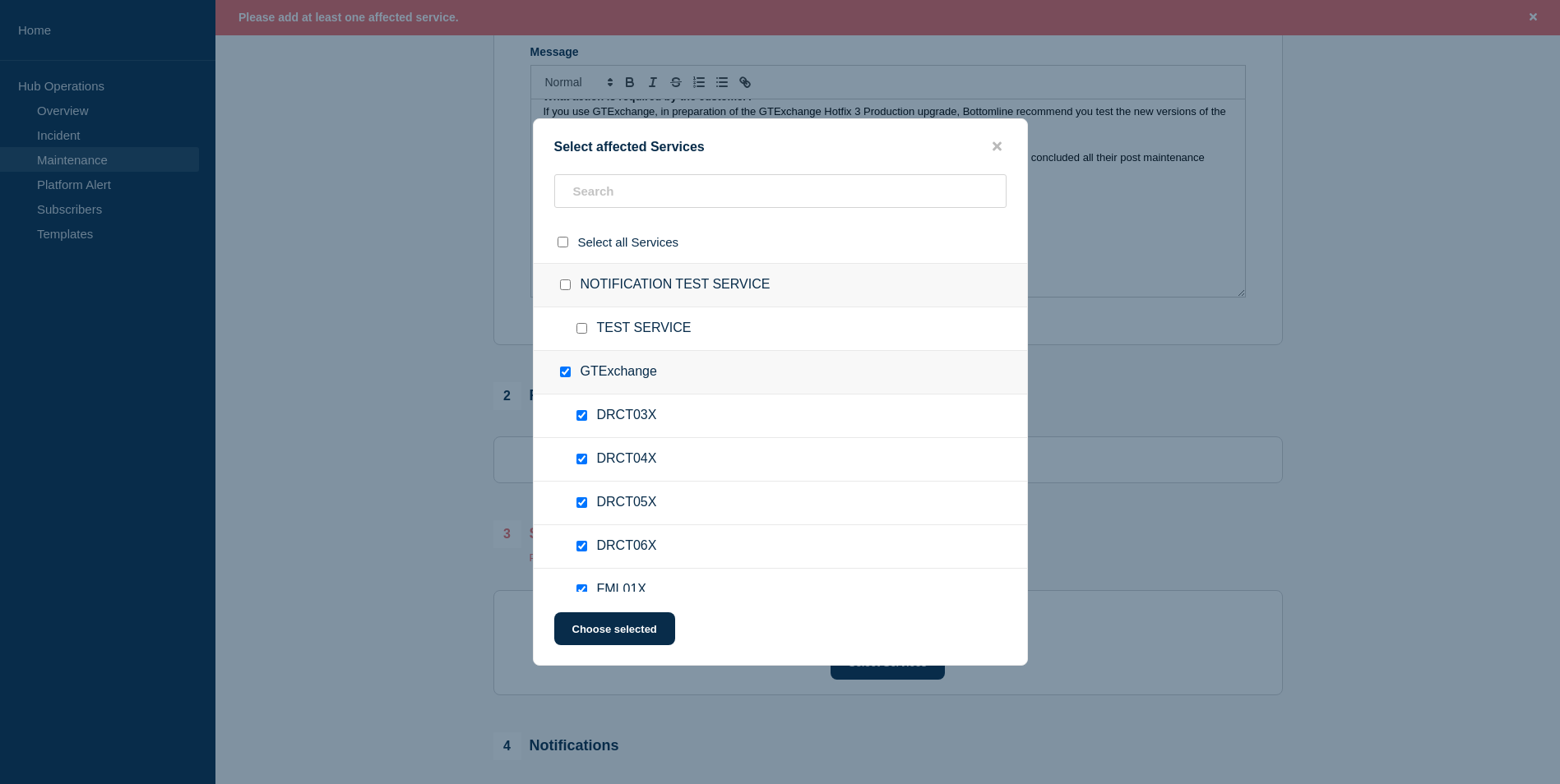
checkbox input "true"
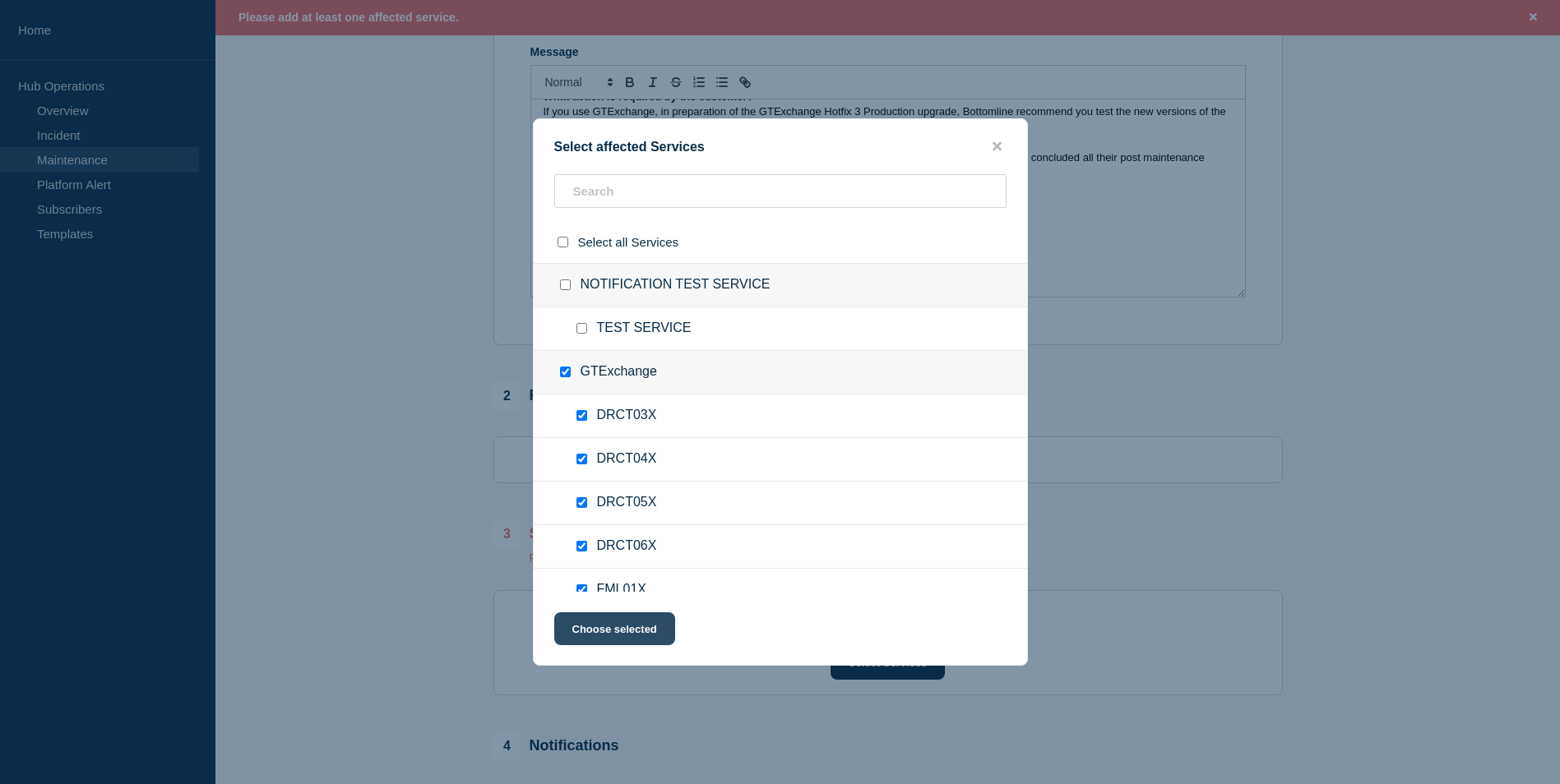
click at [616, 633] on button "Choose selected" at bounding box center [614, 628] width 121 height 33
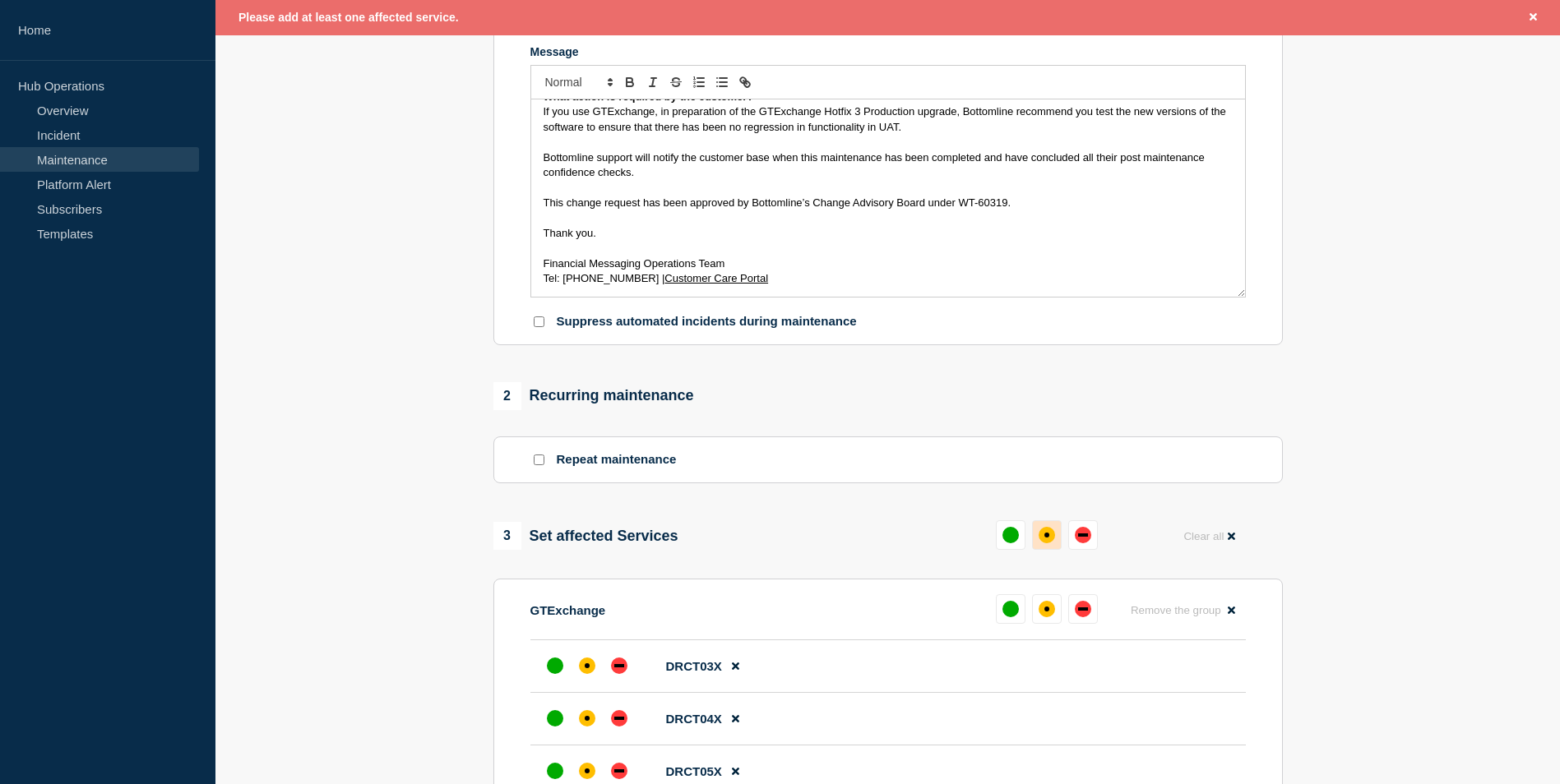
click at [1050, 535] on div "affected" at bounding box center [1047, 535] width 17 height 17
click at [1382, 466] on section "1 Provide details Title (required) GTExchange Hotfix 3 maintenance - [DATE] - U…" at bounding box center [887, 617] width 1345 height 1596
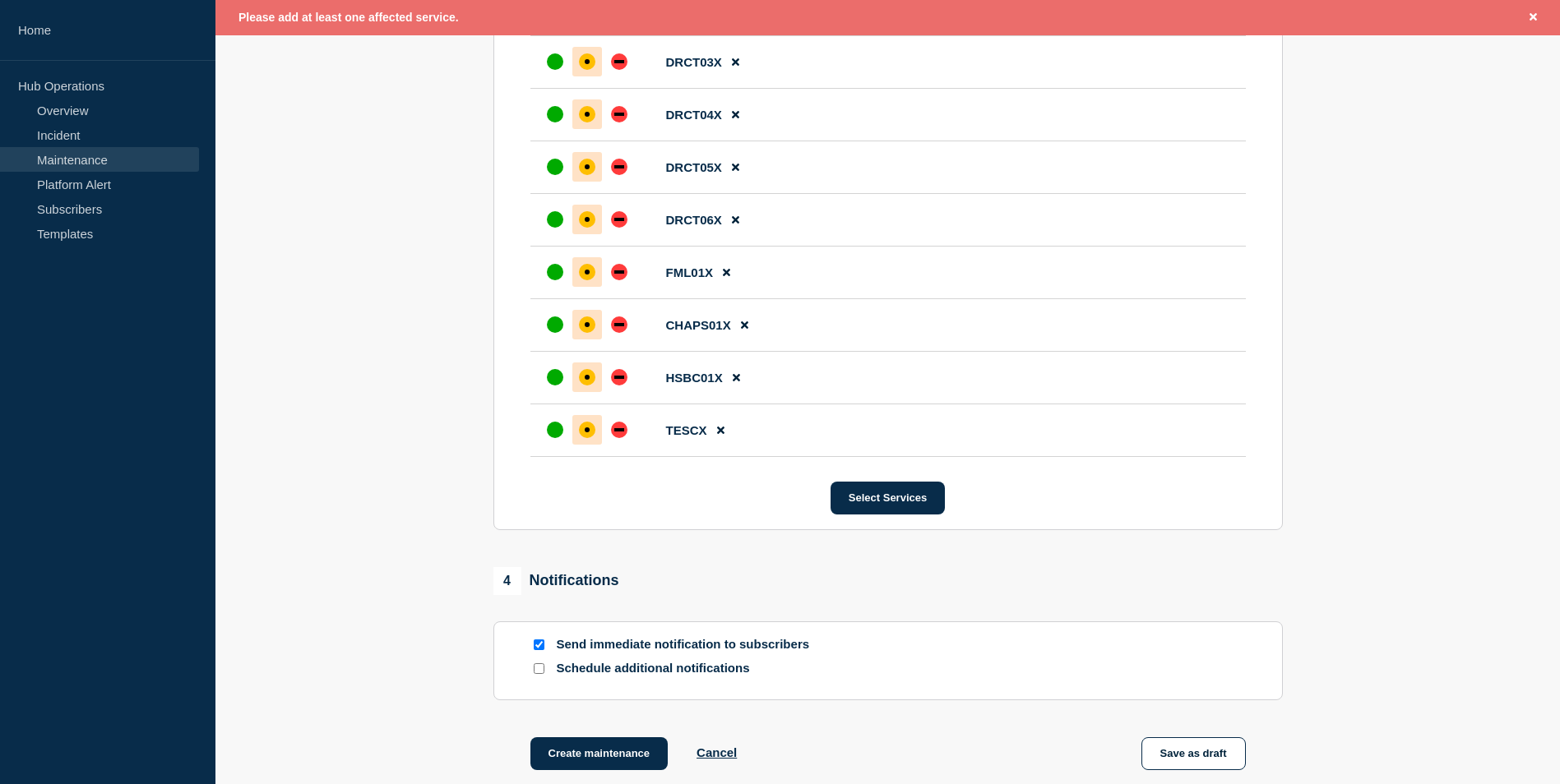
scroll to position [1140, 0]
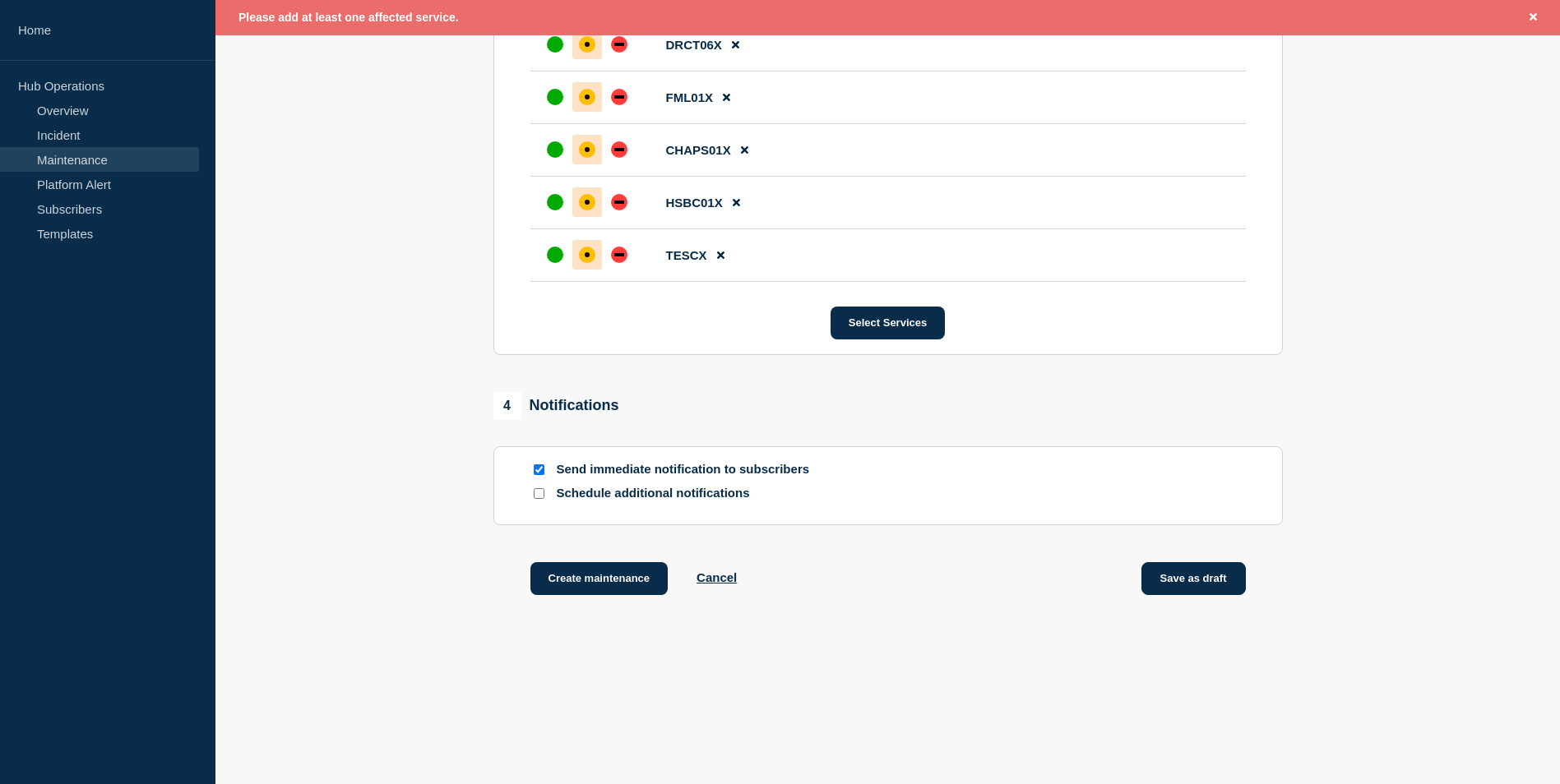
click at [1200, 584] on button "Save as draft" at bounding box center [1193, 578] width 105 height 33
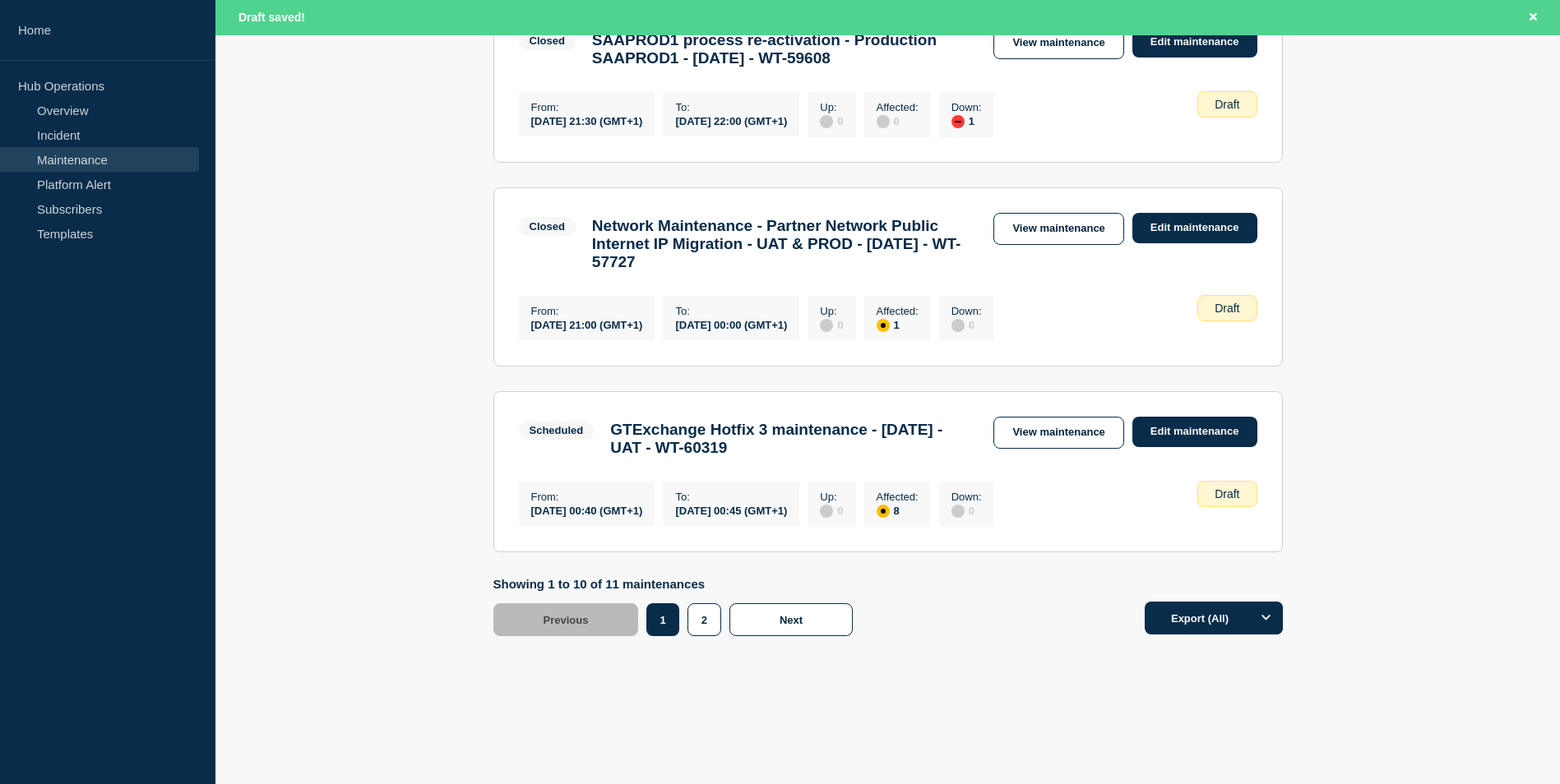
scroll to position [1760, 0]
click at [1065, 429] on link "View maintenance" at bounding box center [1058, 433] width 130 height 32
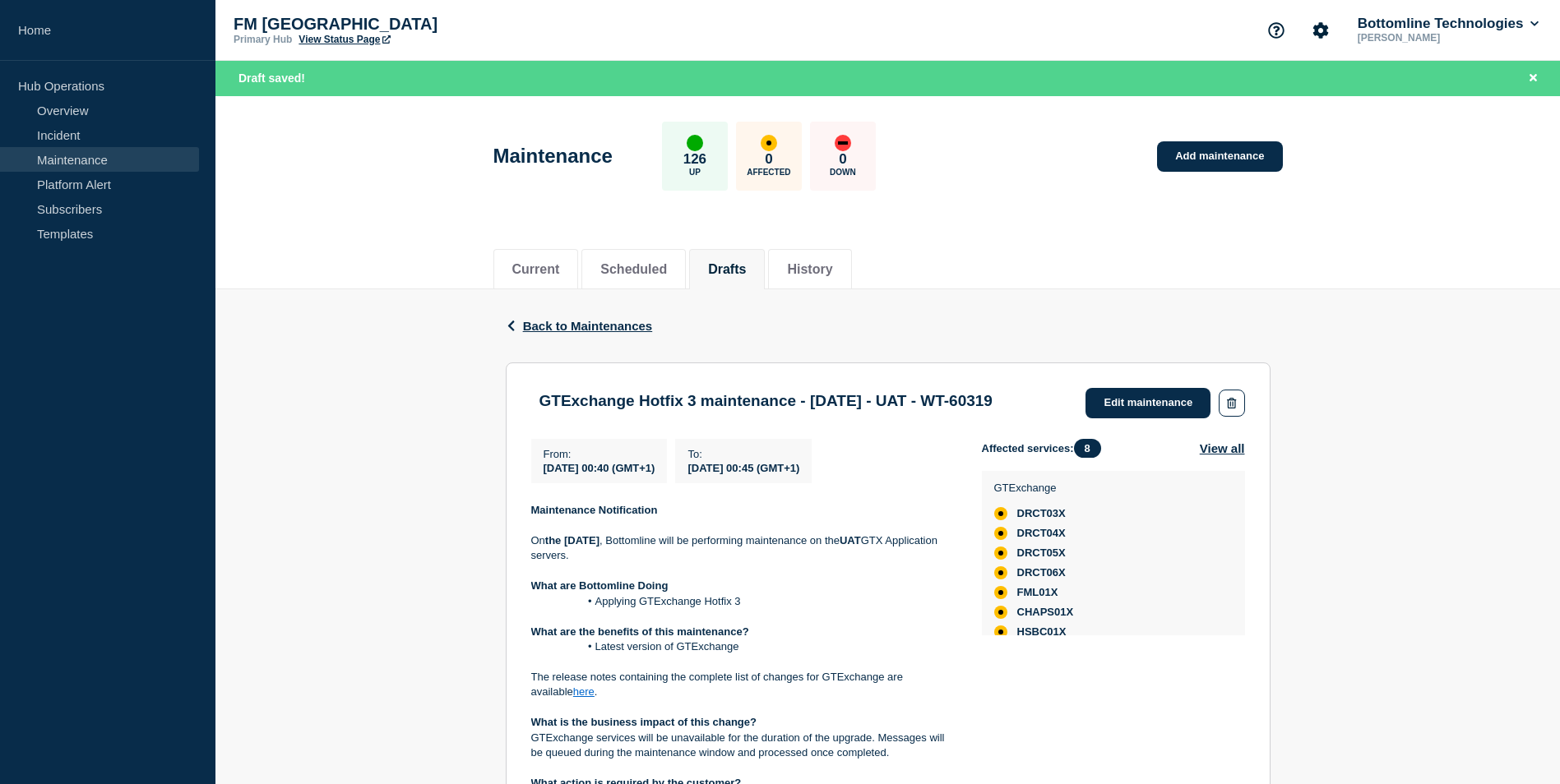
click at [1450, 474] on div "Back Back to Maintenances GTExchange Hotfix 3 maintenance - [DATE] - UAT - WT-6…" at bounding box center [887, 752] width 1345 height 925
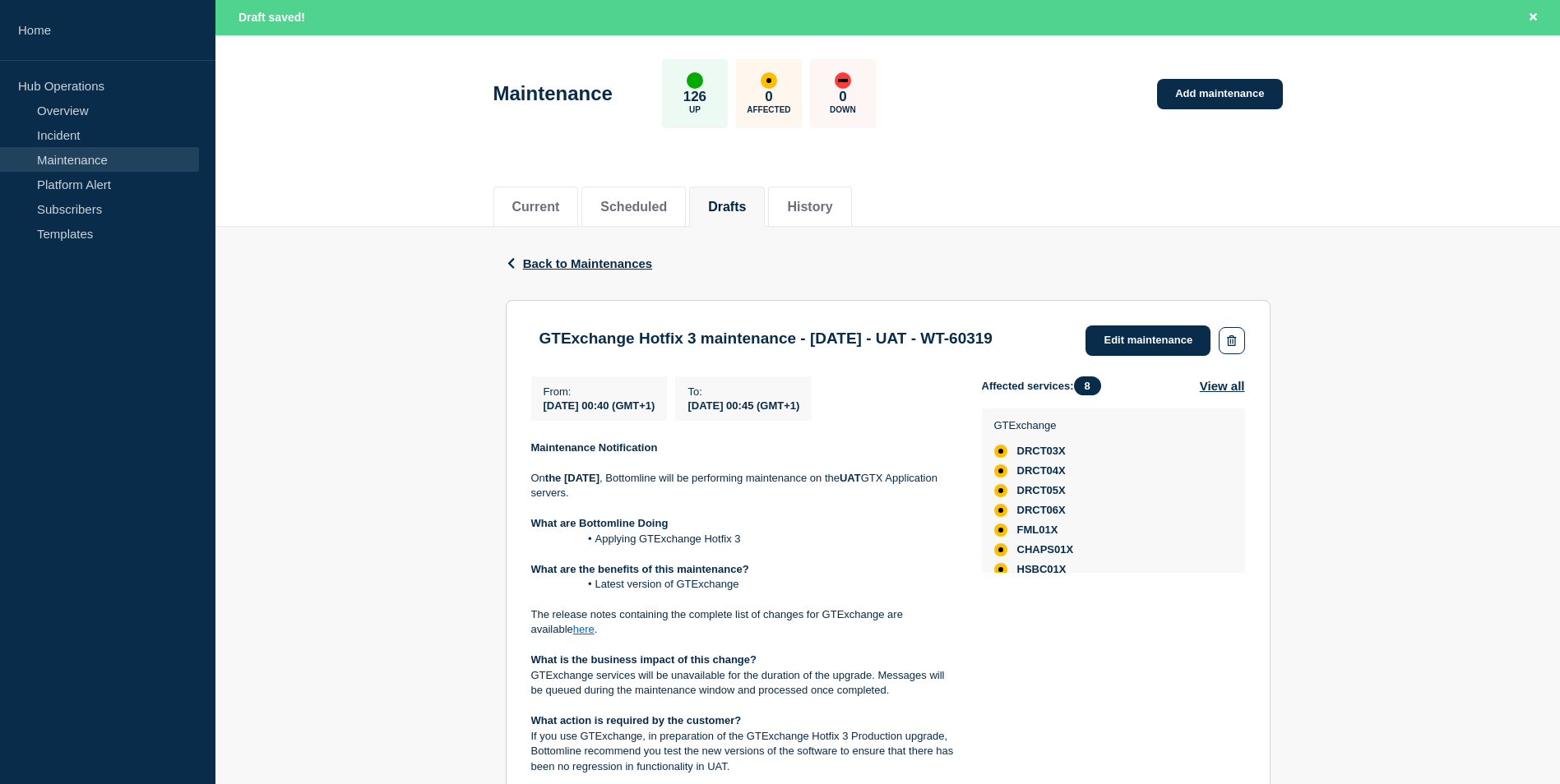
scroll to position [329, 0]
